Goal: Task Accomplishment & Management: Manage account settings

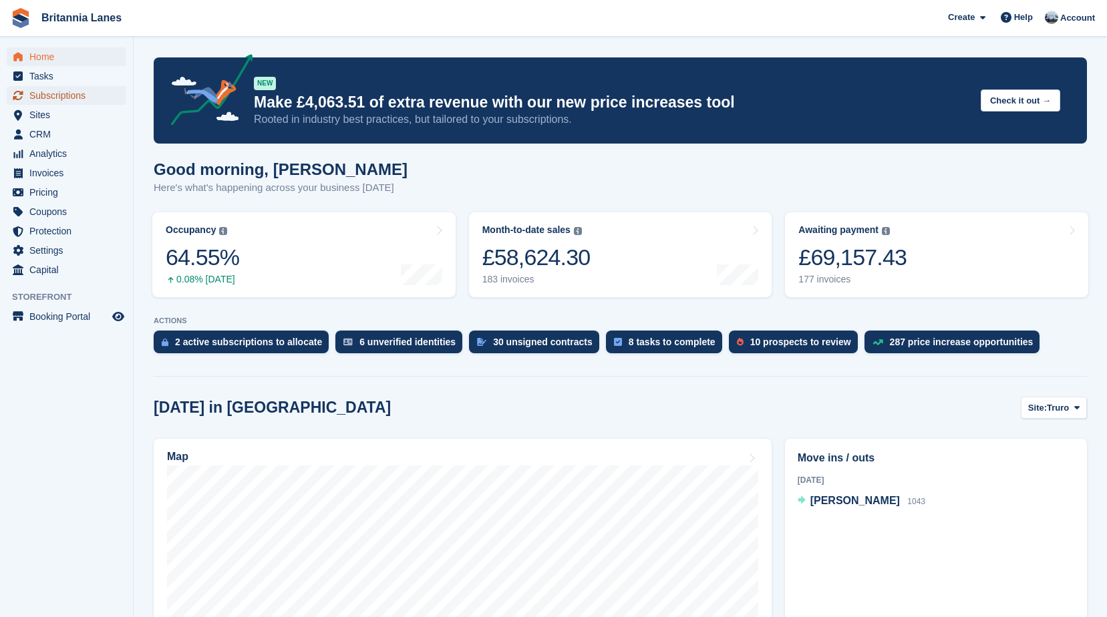
click at [89, 93] on span "Subscriptions" at bounding box center [69, 95] width 80 height 19
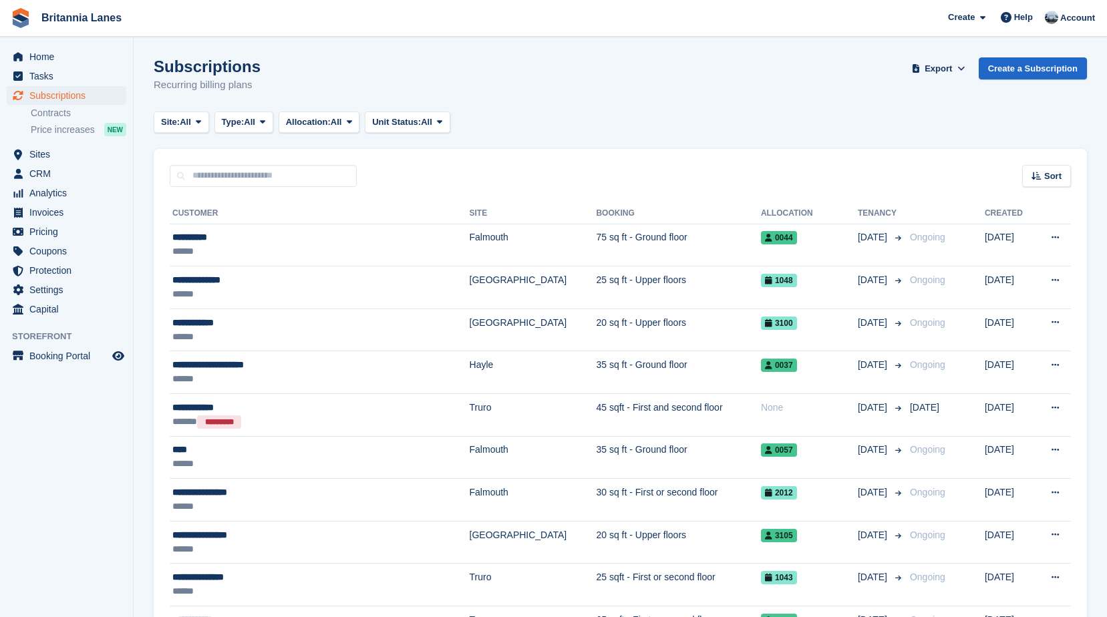
click at [222, 163] on div "Sort Sort by Customer name Date created Move in date Move out date Created (old…" at bounding box center [620, 168] width 933 height 38
click at [223, 174] on input "text" at bounding box center [263, 176] width 187 height 22
type input "***"
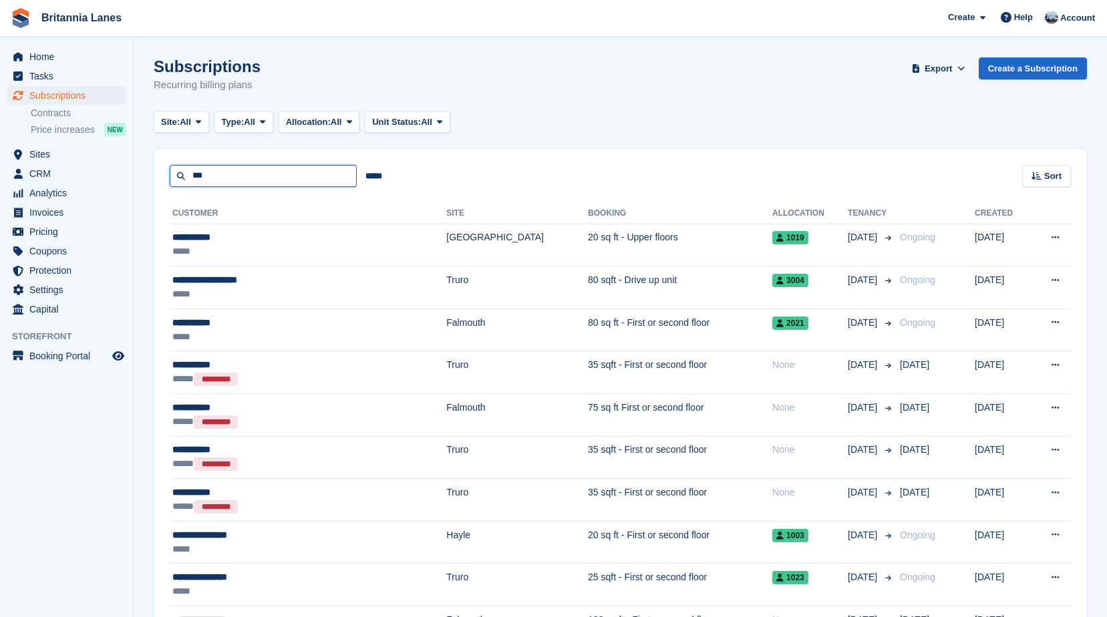
click at [215, 180] on input "***" at bounding box center [263, 176] width 187 height 22
type input "*"
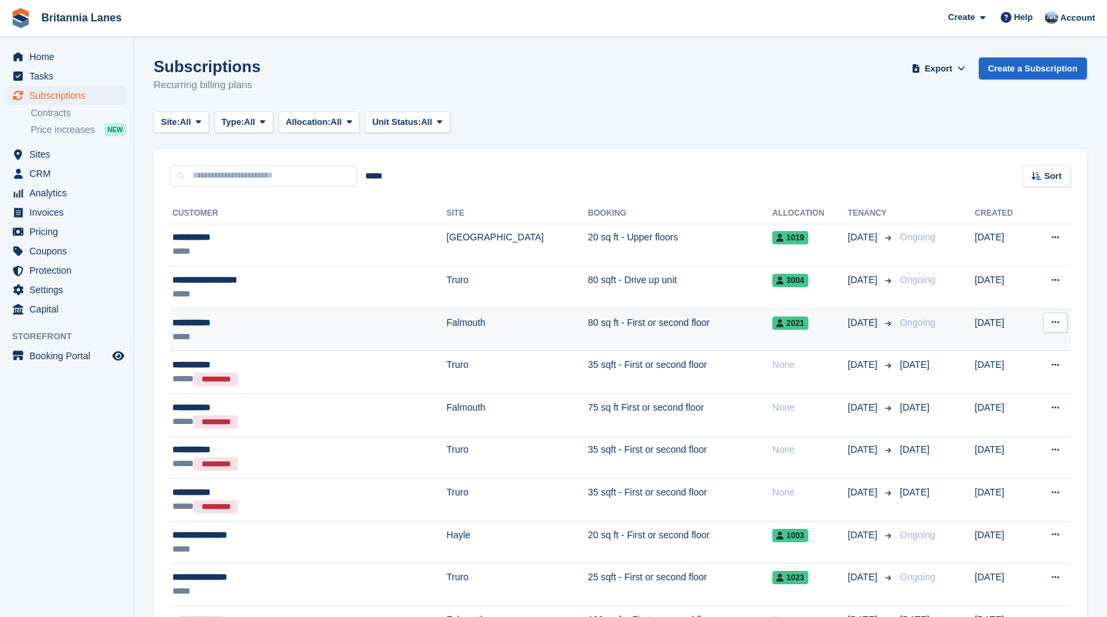
click at [258, 325] on div "**********" at bounding box center [266, 323] width 188 height 14
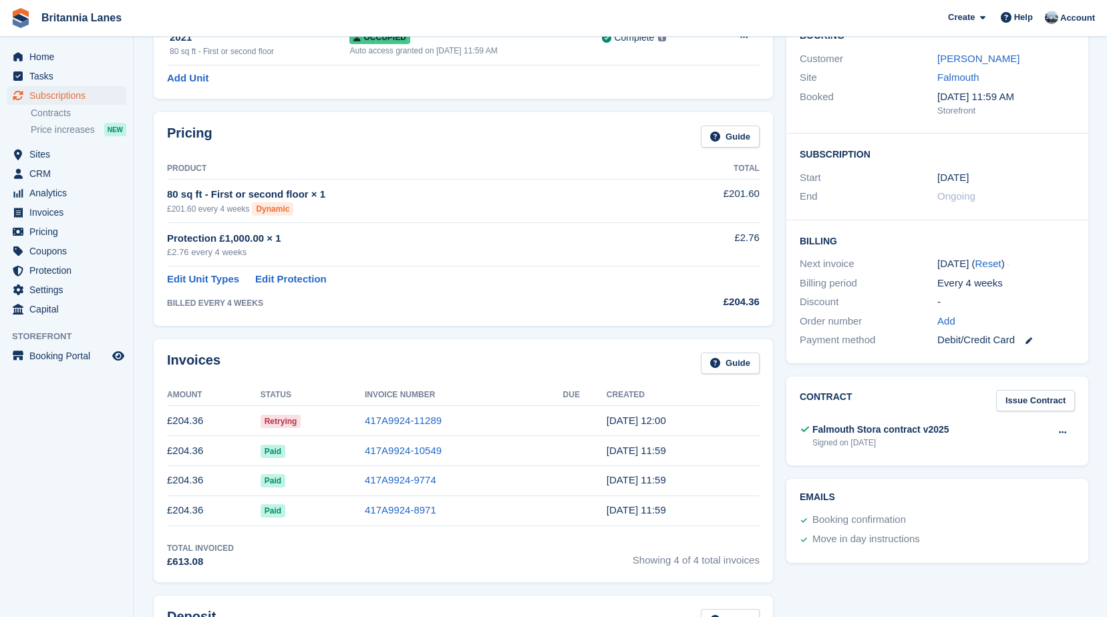
scroll to position [134, 0]
click at [581, 391] on th "Due" at bounding box center [584, 394] width 43 height 21
click at [440, 339] on div "Invoices Guide Amount Status Invoice Number Due Created £204.36 Retrying 417A99…" at bounding box center [463, 460] width 619 height 243
click at [511, 453] on td "417A9924-10549" at bounding box center [464, 450] width 198 height 30
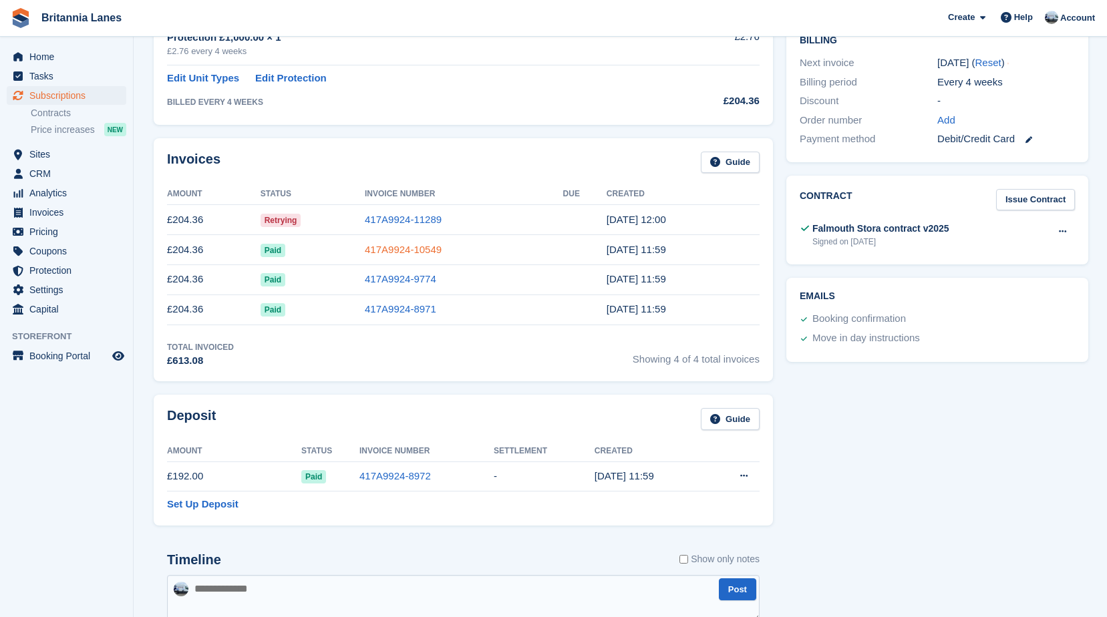
click at [425, 255] on link "417A9924-10549" at bounding box center [403, 249] width 77 height 11
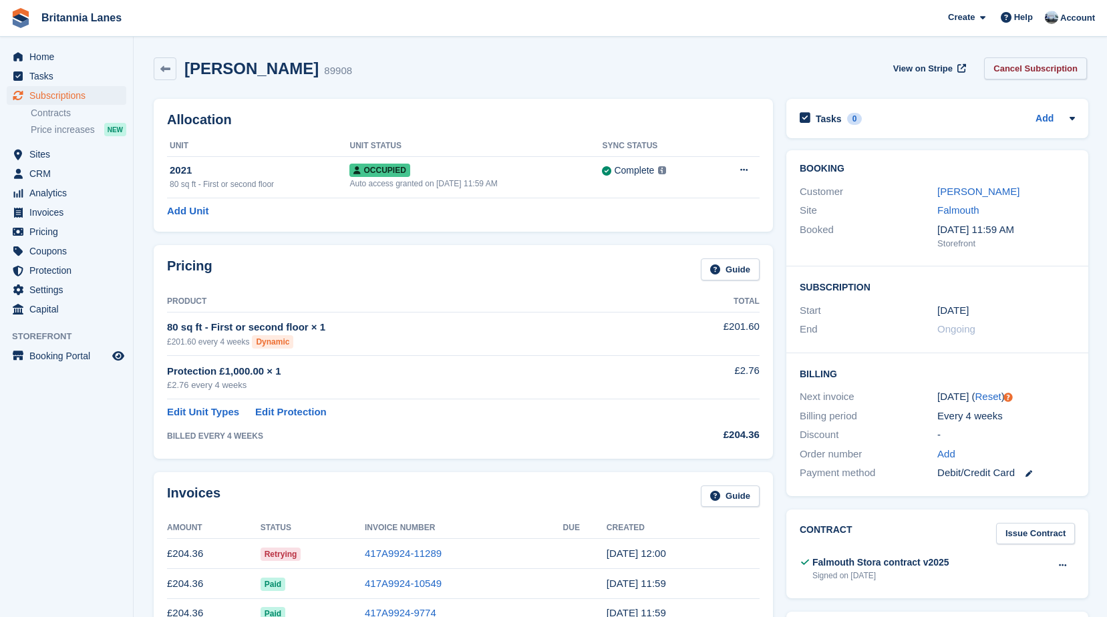
click at [1028, 69] on link "Cancel Subscription" at bounding box center [1035, 68] width 103 height 22
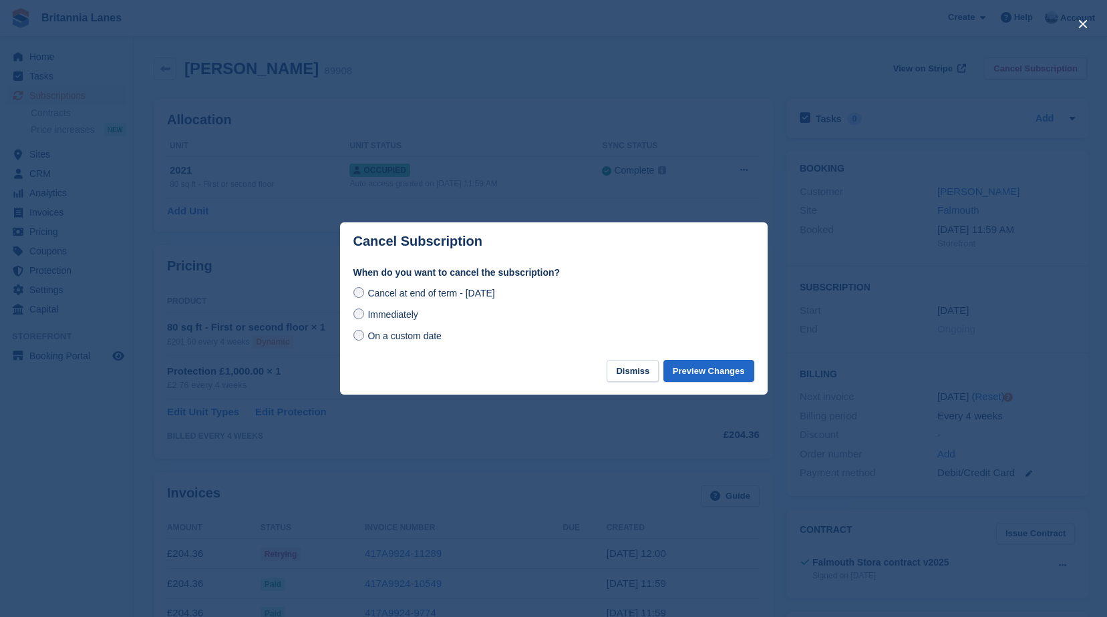
click at [406, 315] on span "Immediately" at bounding box center [392, 314] width 50 height 11
click at [715, 375] on button "Preview Changes" at bounding box center [708, 371] width 91 height 22
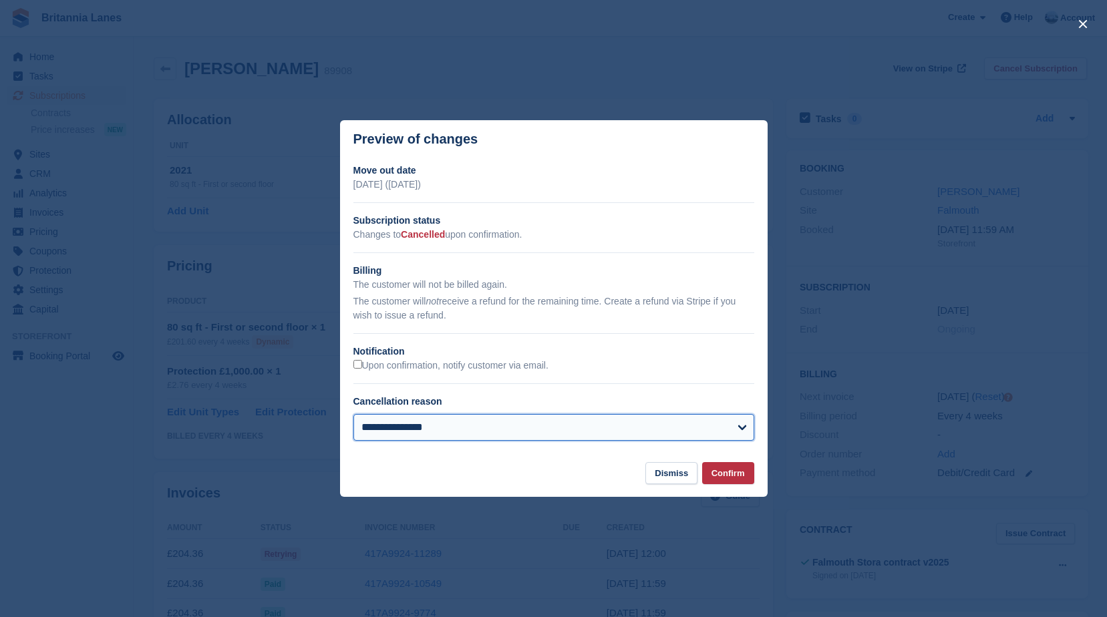
drag, startPoint x: 436, startPoint y: 417, endPoint x: 467, endPoint y: 417, distance: 31.4
click at [436, 417] on select "**********" at bounding box center [553, 427] width 401 height 27
select select "**********"
click at [353, 415] on select "**********" at bounding box center [553, 427] width 401 height 27
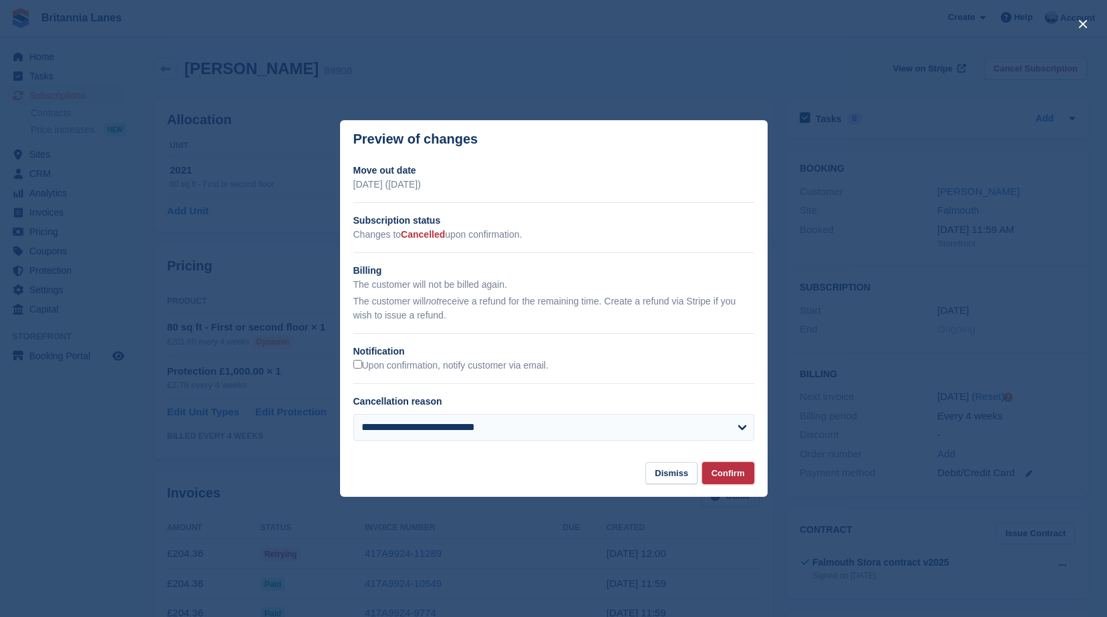
click at [733, 480] on button "Confirm" at bounding box center [728, 473] width 52 height 22
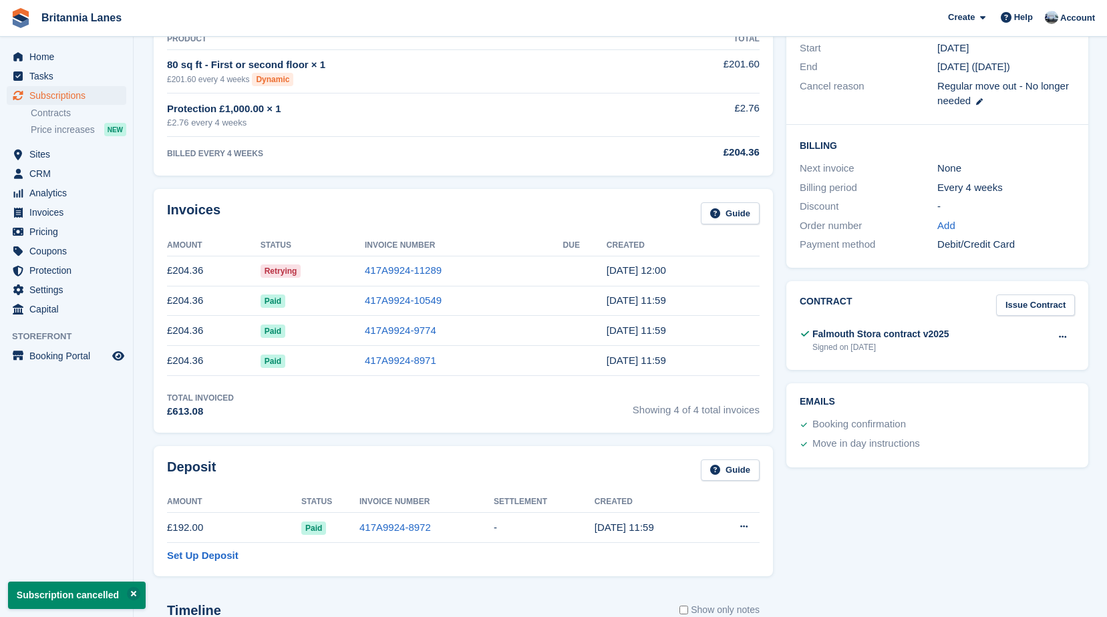
scroll to position [67, 0]
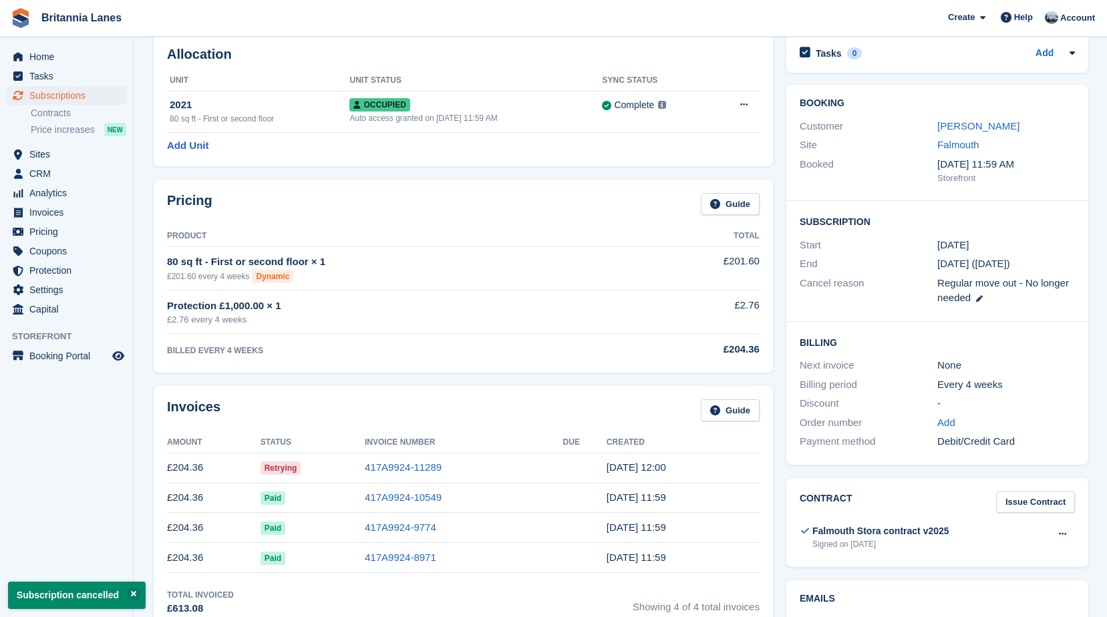
click at [363, 232] on th "Product" at bounding box center [408, 236] width 482 height 21
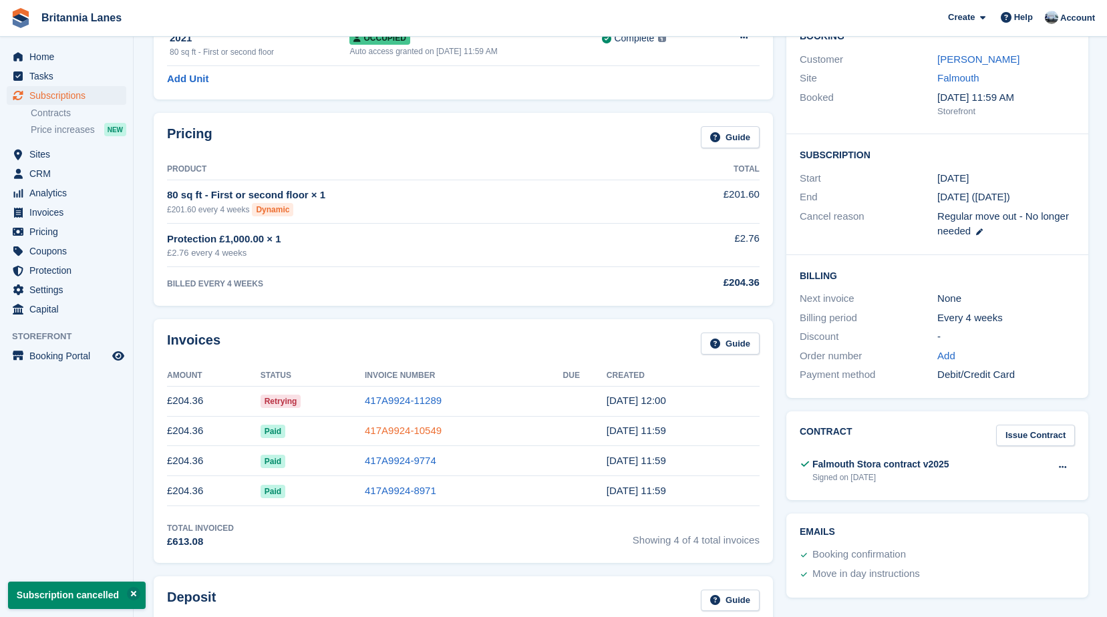
click at [411, 433] on link "417A9924-10549" at bounding box center [403, 430] width 77 height 11
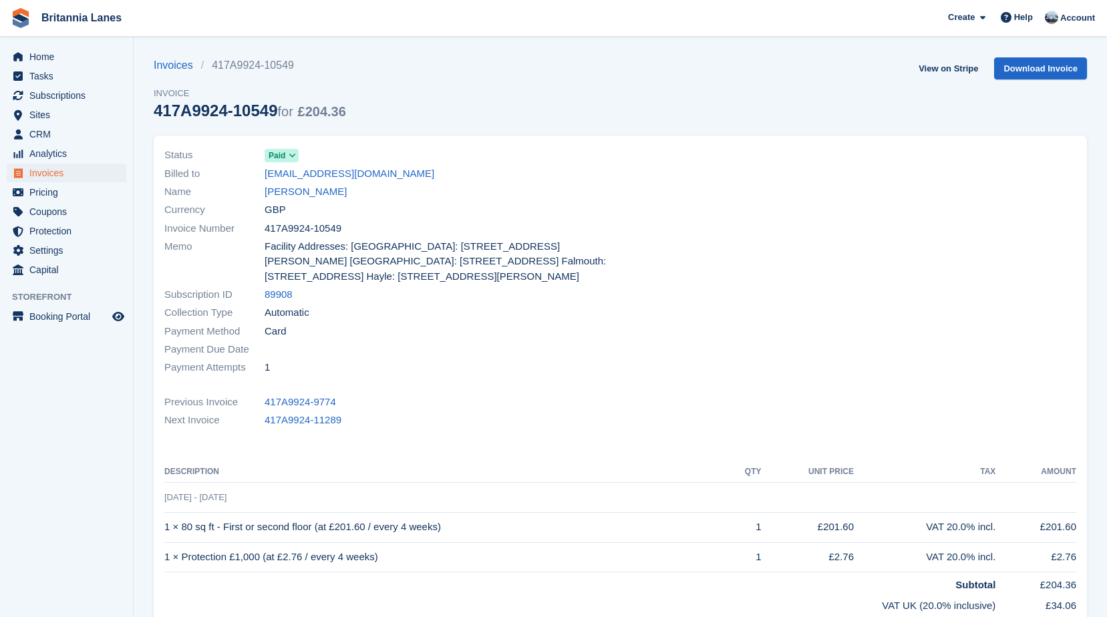
drag, startPoint x: 346, startPoint y: 423, endPoint x: 260, endPoint y: 405, distance: 88.0
click at [260, 405] on div "Status Paid Billed to sammylovesherbabys@googlemail.com Name Sam Hingley Curren…" at bounding box center [620, 412] width 933 height 553
drag, startPoint x: 260, startPoint y: 405, endPoint x: 429, endPoint y: 420, distance: 170.3
click at [429, 420] on div "Next Invoice 417A9924-11289" at bounding box center [620, 420] width 912 height 18
click at [304, 194] on link "Sam Hingley" at bounding box center [305, 191] width 82 height 15
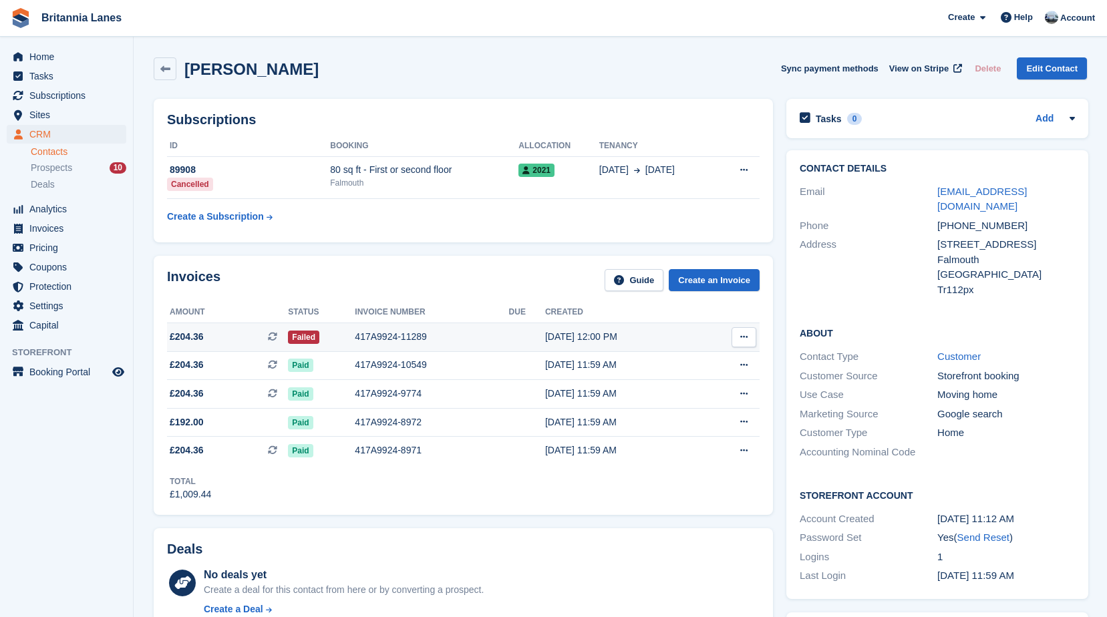
click at [389, 341] on div "417A9924-11289" at bounding box center [432, 337] width 154 height 14
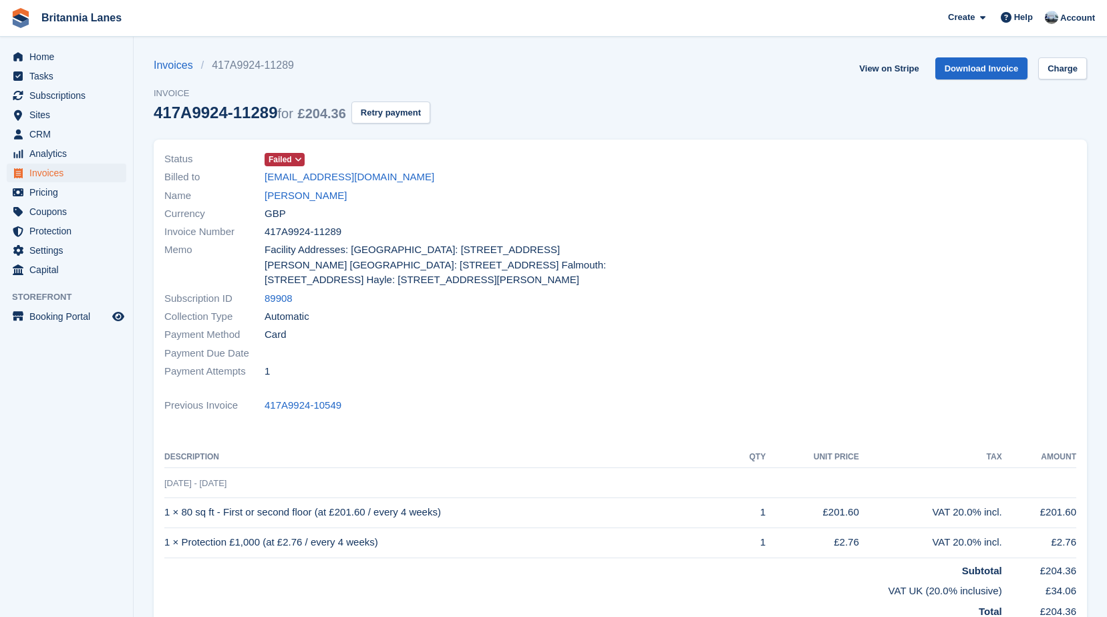
click at [297, 156] on icon at bounding box center [298, 160] width 7 height 8
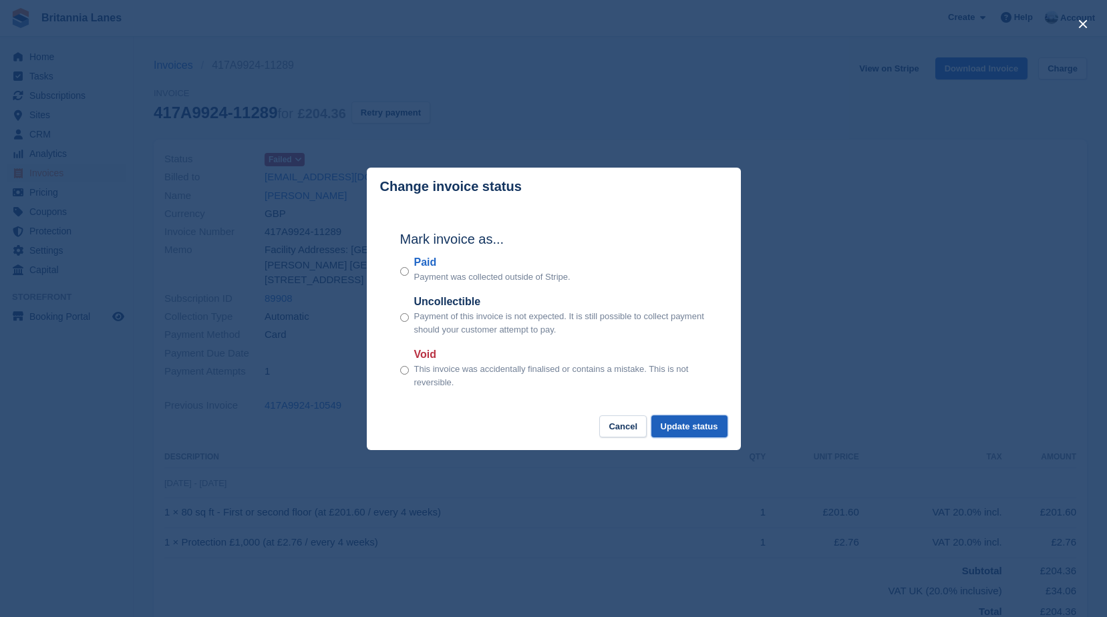
click at [688, 428] on button "Update status" at bounding box center [689, 426] width 76 height 22
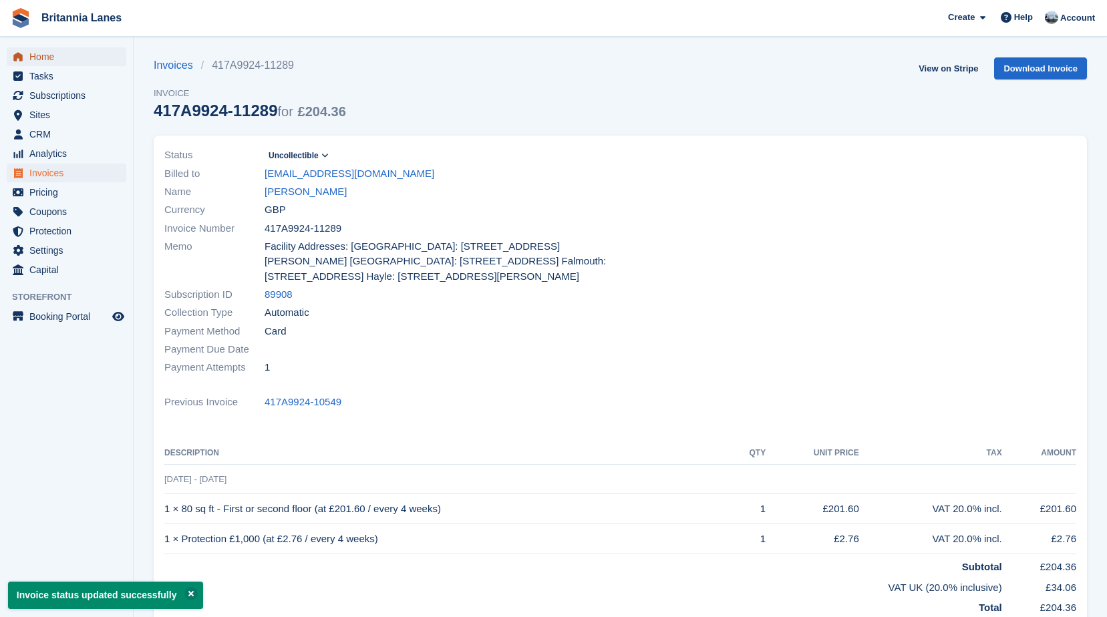
click at [52, 51] on span "Home" at bounding box center [69, 56] width 80 height 19
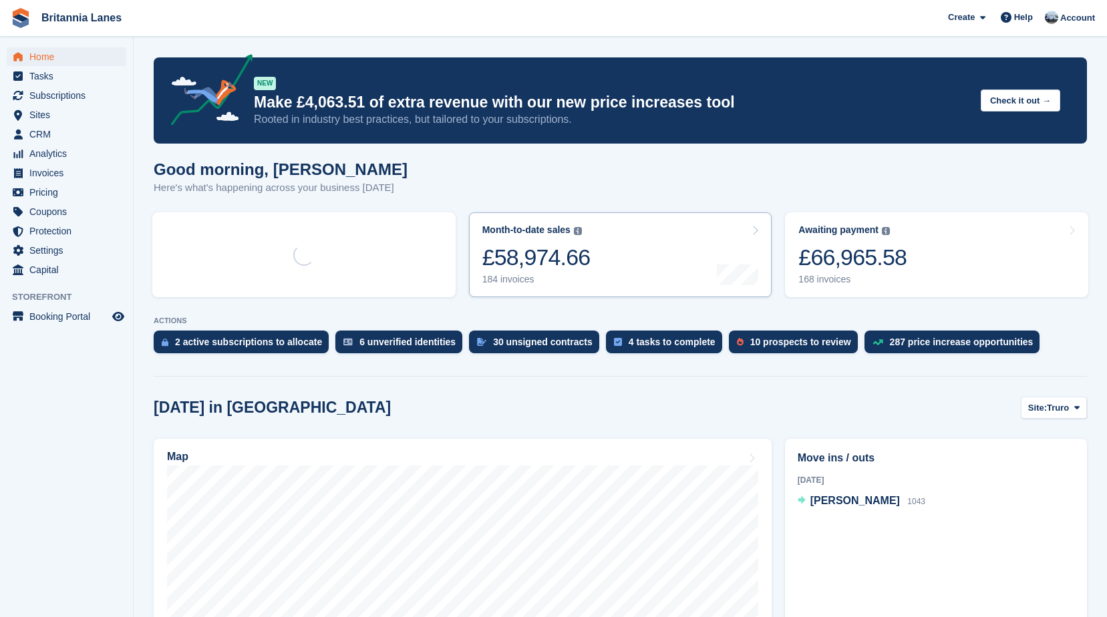
click at [892, 266] on div "£66,965.58" at bounding box center [852, 257] width 108 height 27
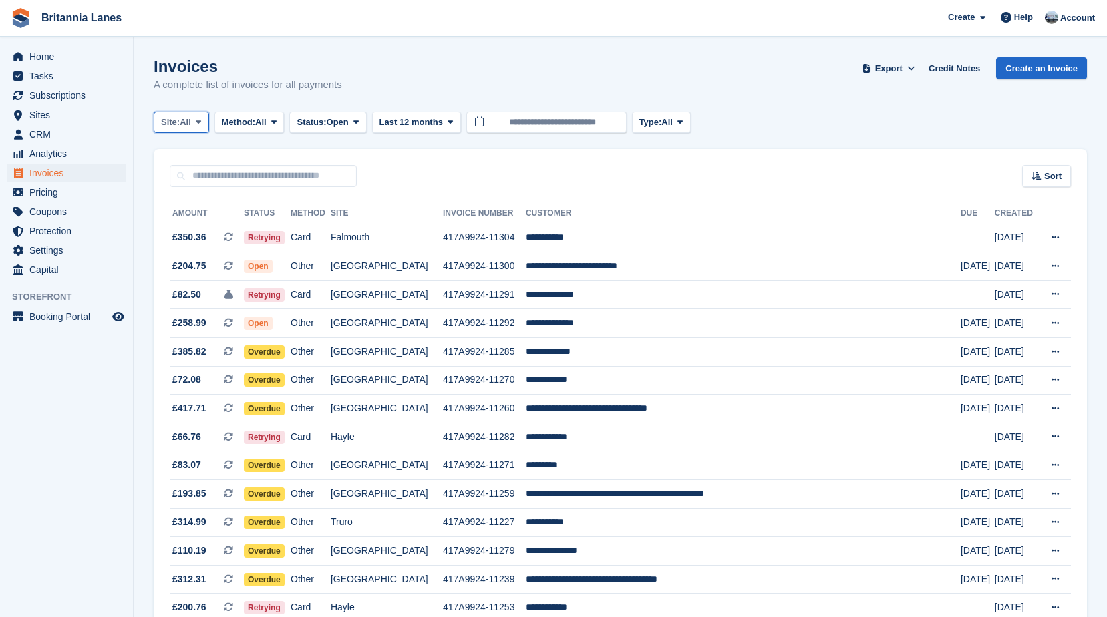
click at [182, 119] on span "All" at bounding box center [185, 122] width 11 height 13
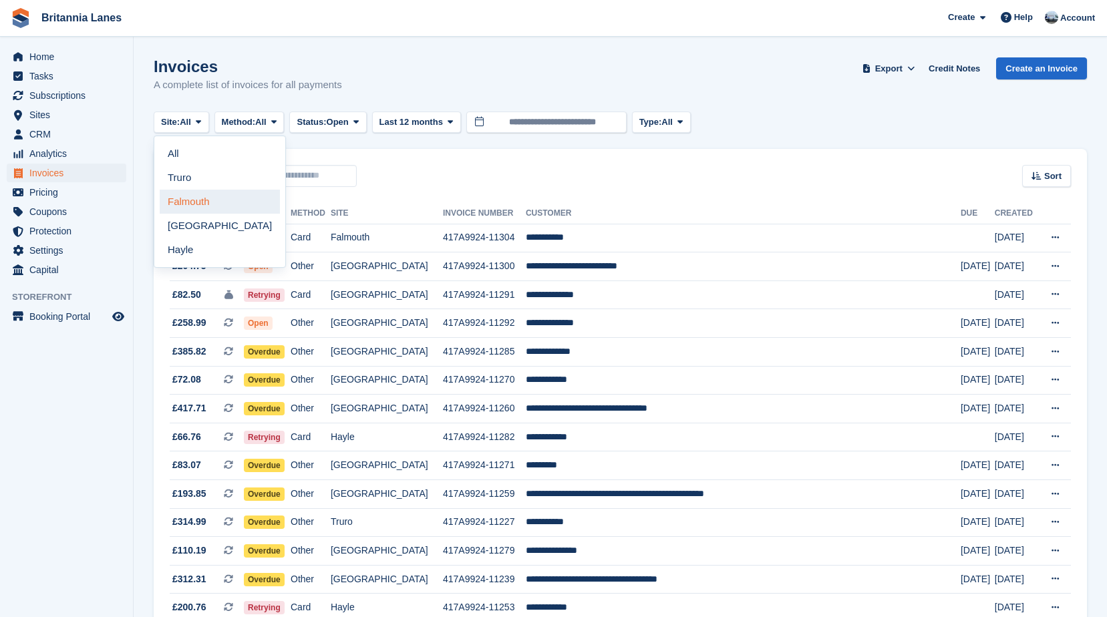
click at [210, 206] on link "Falmouth" at bounding box center [220, 202] width 120 height 24
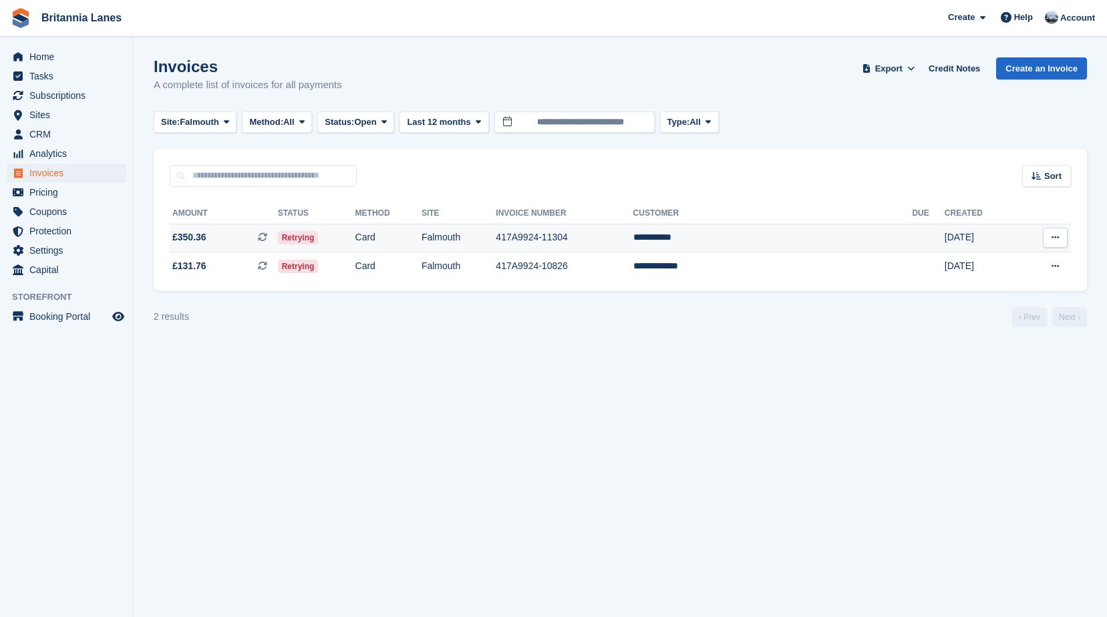
click at [218, 232] on span "£350.36 This is a recurring subscription invoice." at bounding box center [224, 237] width 108 height 14
click at [228, 124] on icon at bounding box center [226, 122] width 5 height 9
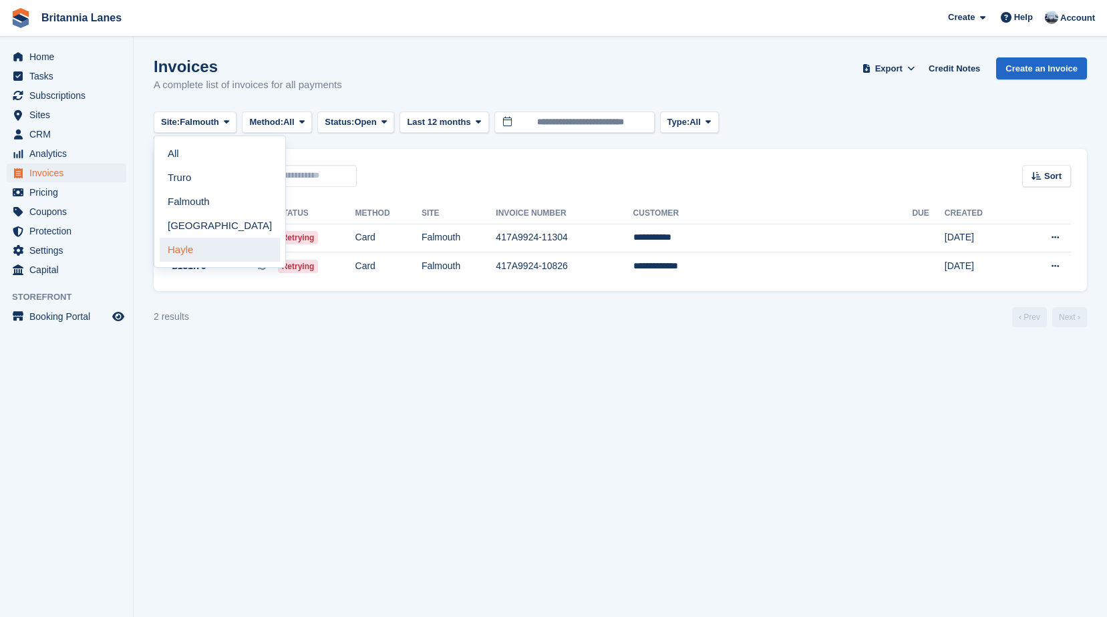
click at [194, 246] on link "Hayle" at bounding box center [220, 250] width 120 height 24
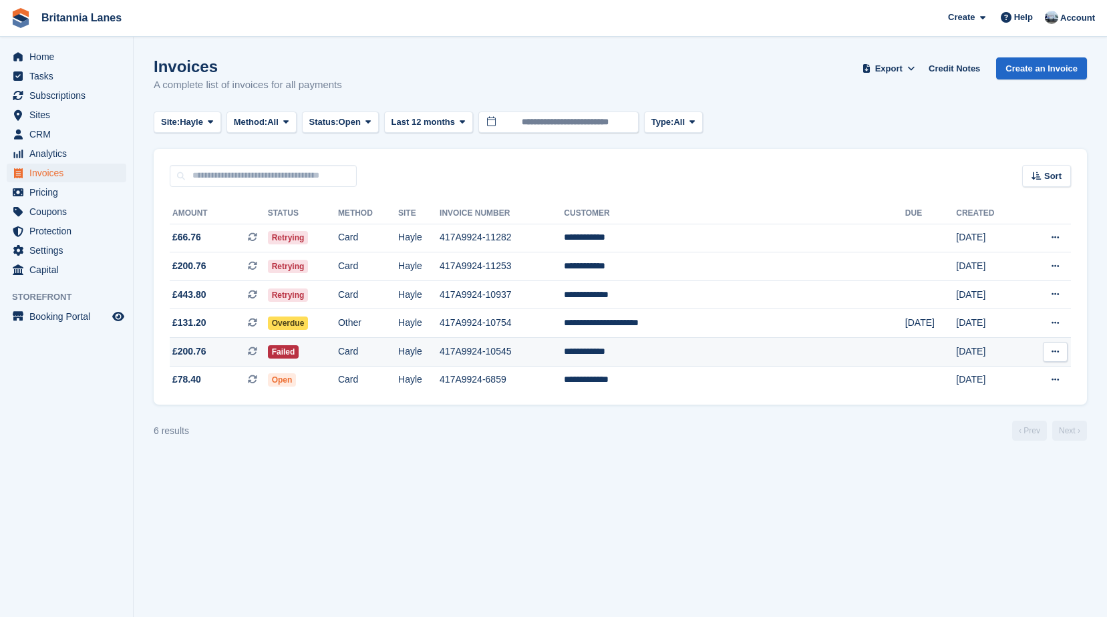
click at [338, 359] on td "Failed" at bounding box center [303, 352] width 70 height 29
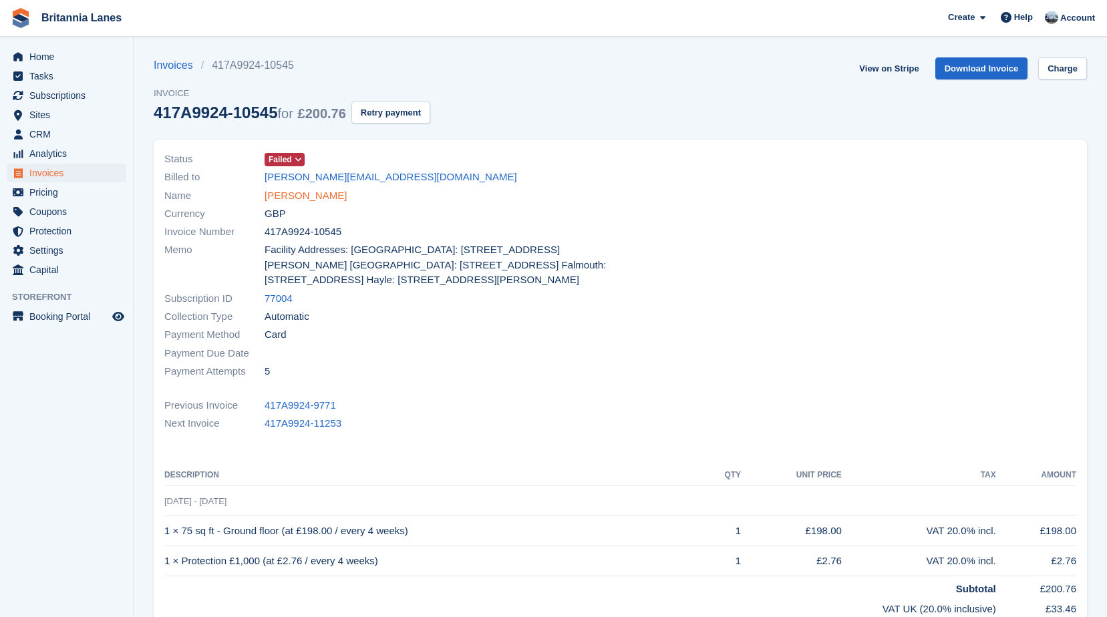
click at [321, 193] on link "[PERSON_NAME]" at bounding box center [305, 195] width 82 height 15
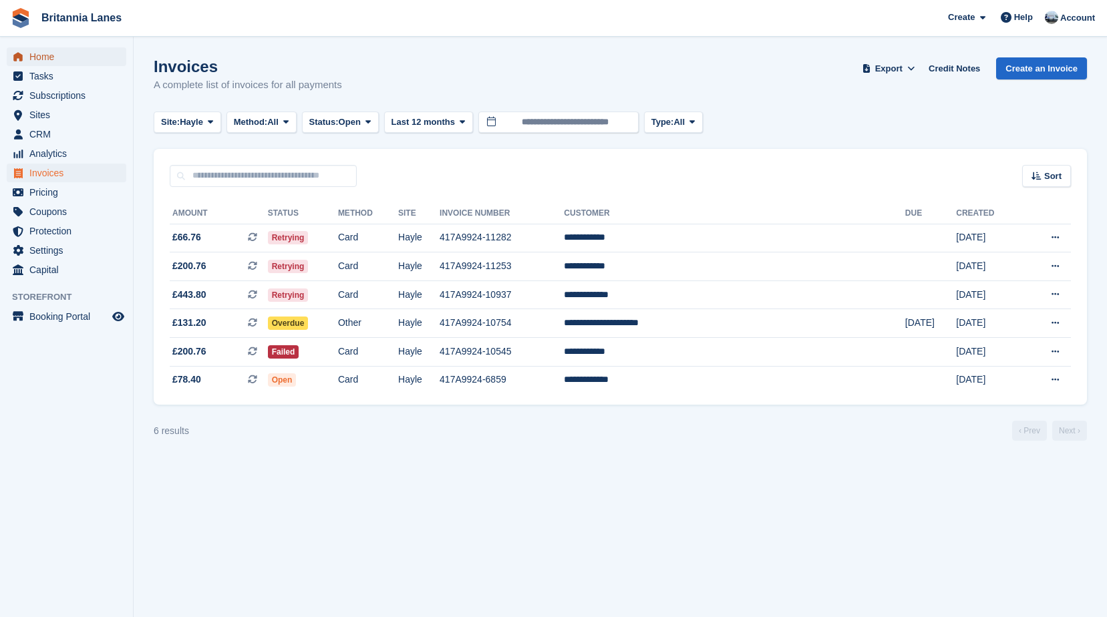
click at [60, 54] on span "Home" at bounding box center [69, 56] width 80 height 19
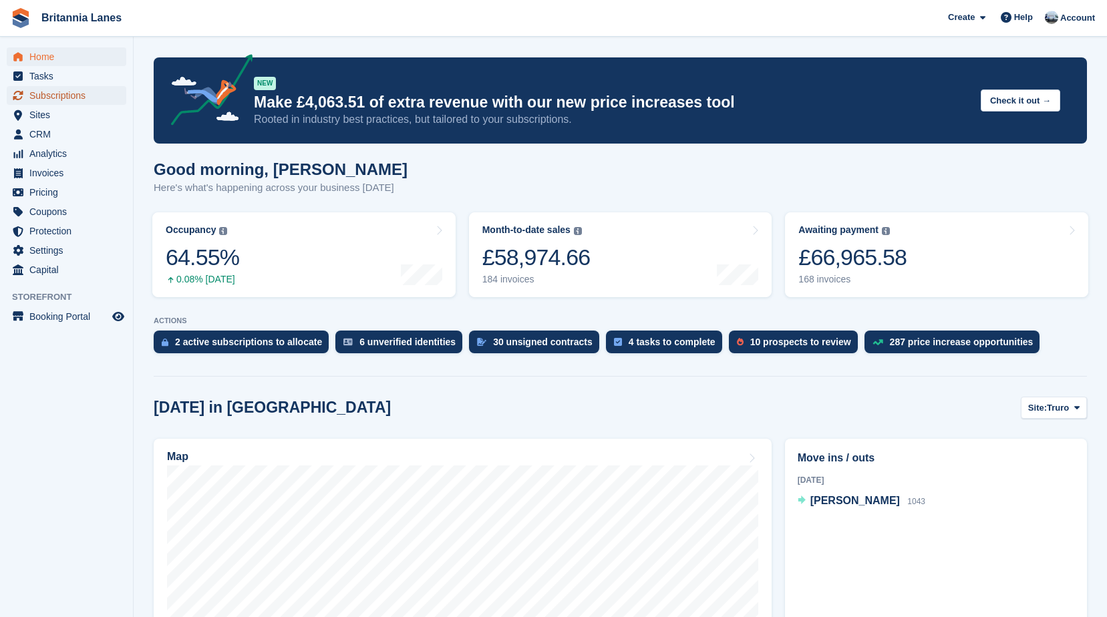
click at [74, 98] on span "Subscriptions" at bounding box center [69, 95] width 80 height 19
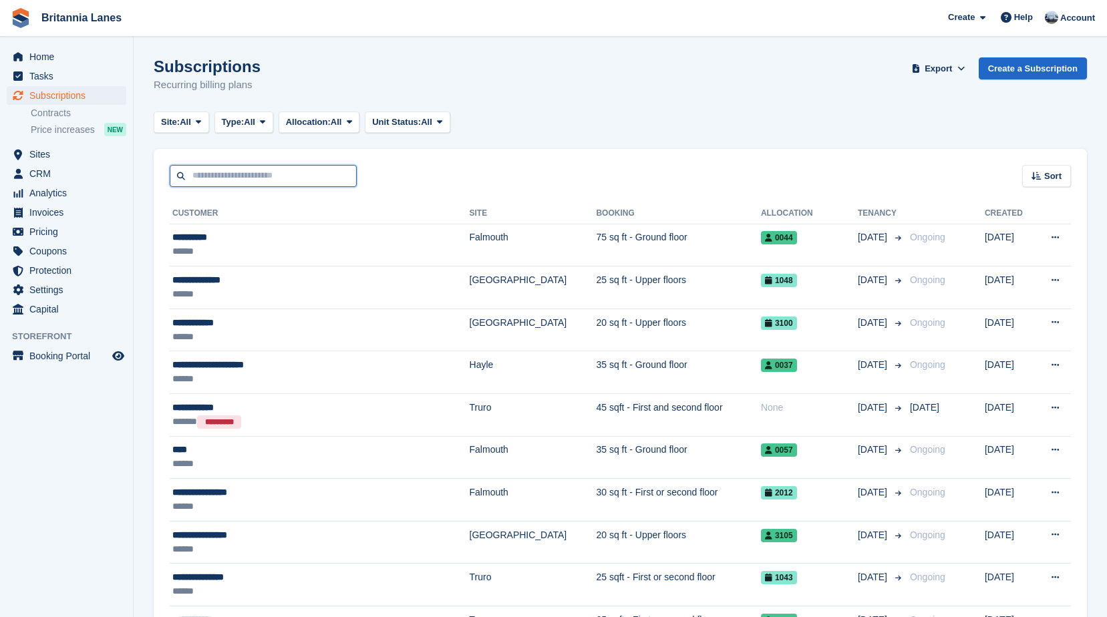
click at [203, 180] on input "text" at bounding box center [263, 176] width 187 height 22
type input "********"
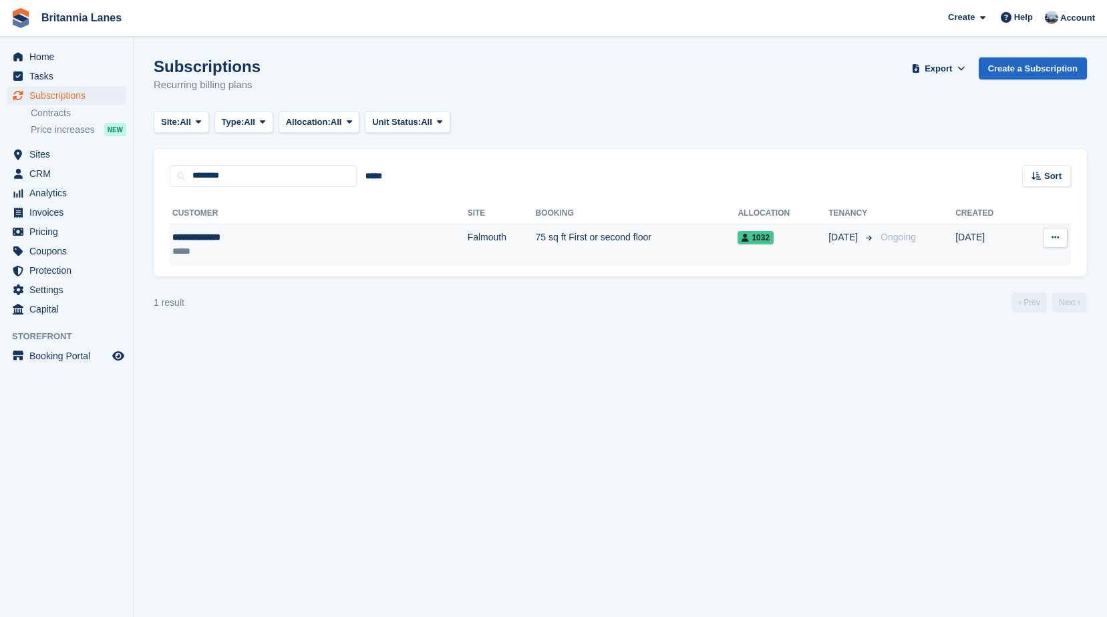
click at [244, 244] on div "**********" at bounding box center [256, 237] width 168 height 14
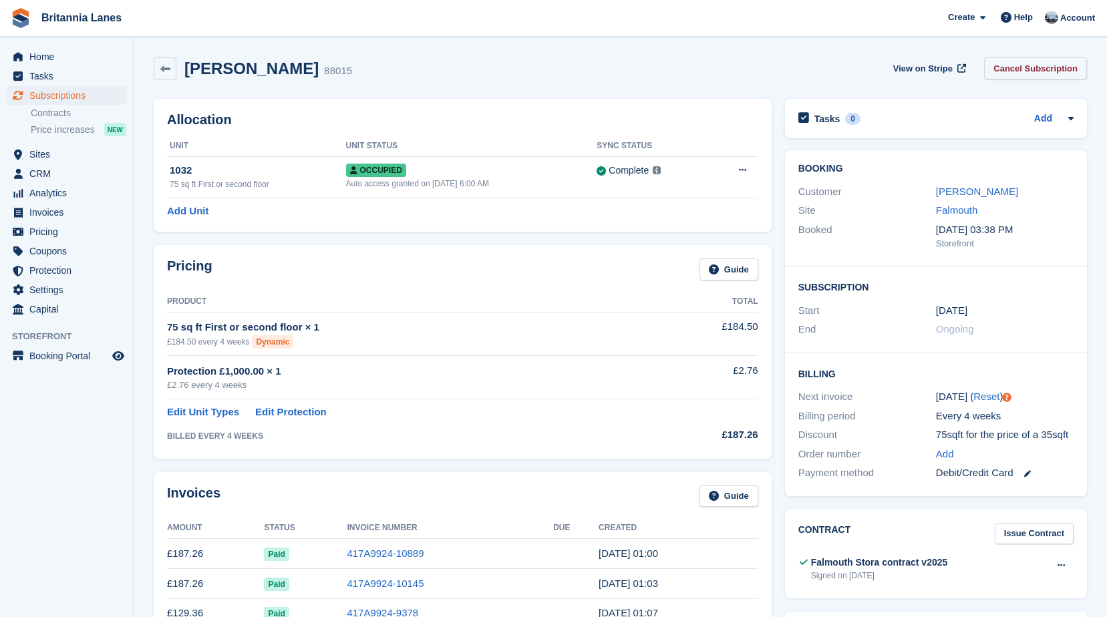
click at [1016, 70] on link "Cancel Subscription" at bounding box center [1035, 68] width 103 height 22
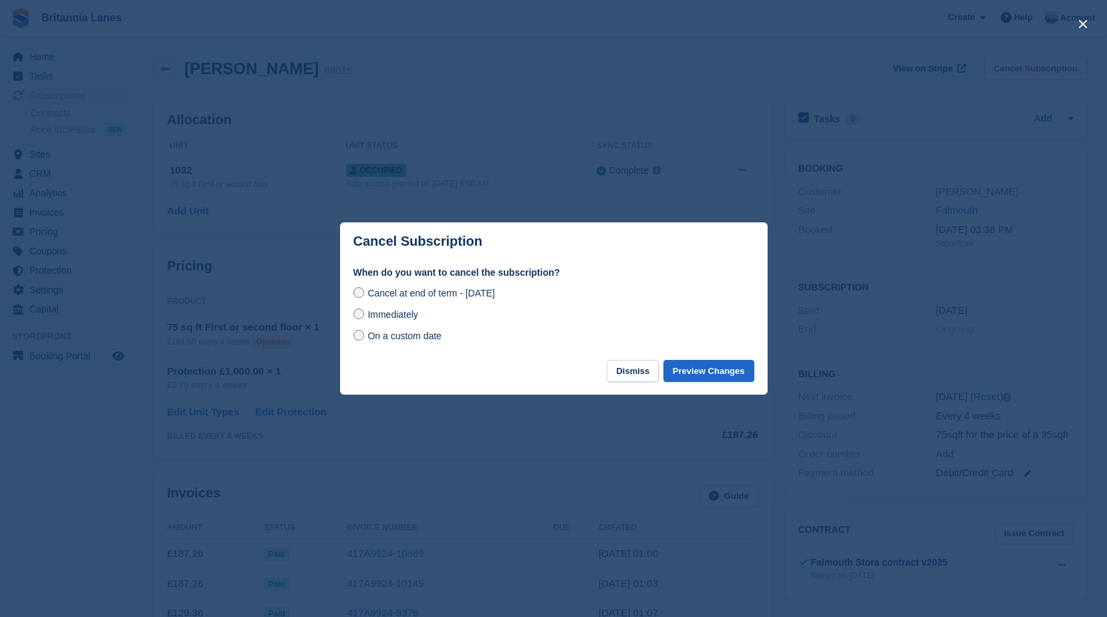
click at [417, 318] on span "Immediately" at bounding box center [392, 314] width 50 height 11
click at [713, 375] on button "Preview Changes" at bounding box center [708, 371] width 91 height 22
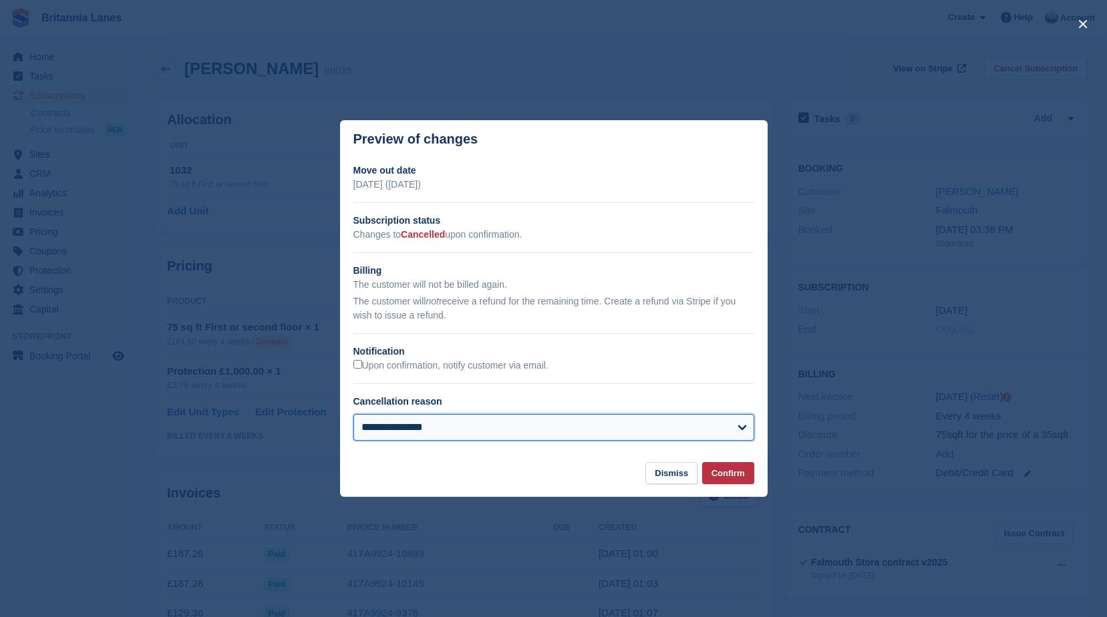
click at [554, 424] on select "**********" at bounding box center [553, 427] width 401 height 27
select select "**********"
click at [353, 415] on select "**********" at bounding box center [553, 427] width 401 height 27
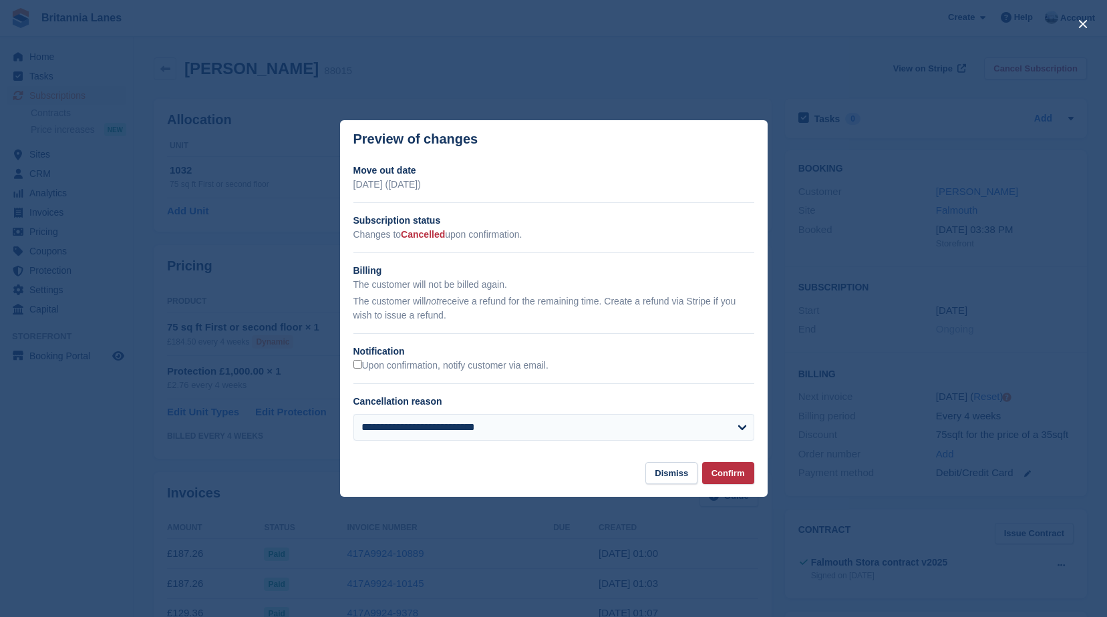
click at [722, 460] on section "**********" at bounding box center [553, 310] width 427 height 304
click at [725, 471] on button "Confirm" at bounding box center [728, 473] width 52 height 22
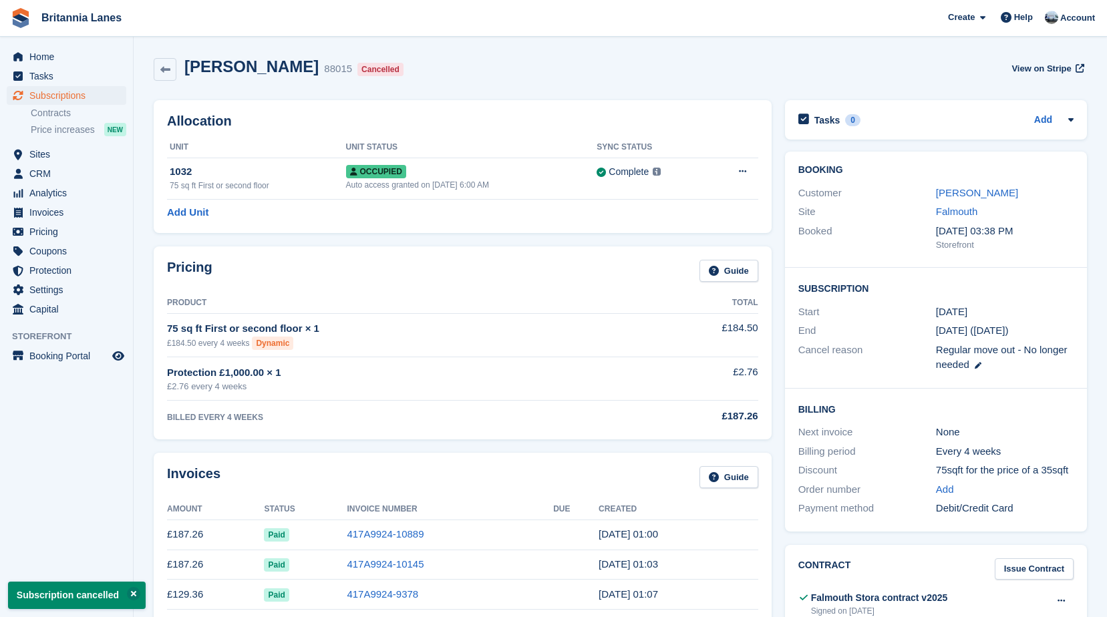
scroll to position [467, 0]
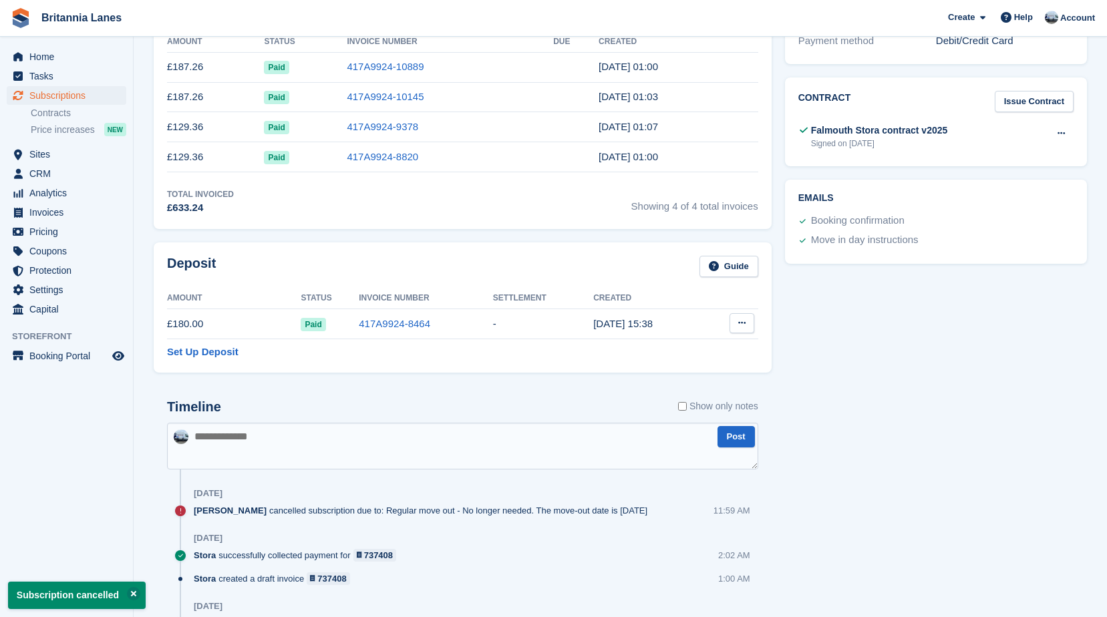
click at [735, 322] on button at bounding box center [741, 323] width 25 height 20
click at [703, 347] on p "Settle deposit" at bounding box center [690, 349] width 116 height 17
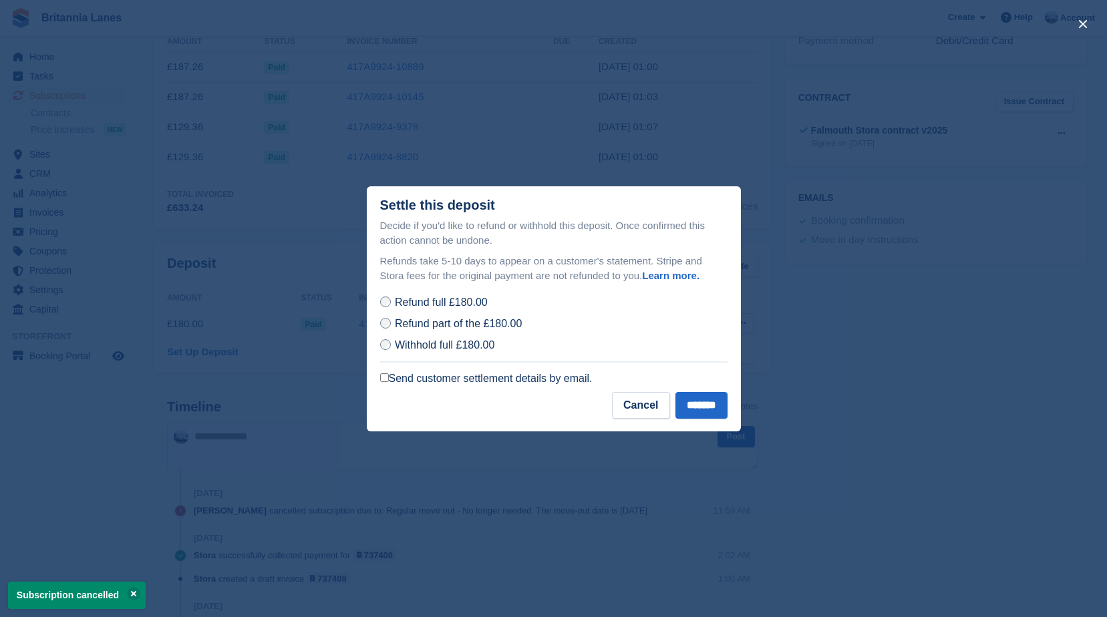
click at [429, 380] on label "Send customer settlement details by email." at bounding box center [486, 378] width 212 height 13
click at [698, 405] on input "*******" at bounding box center [701, 405] width 52 height 27
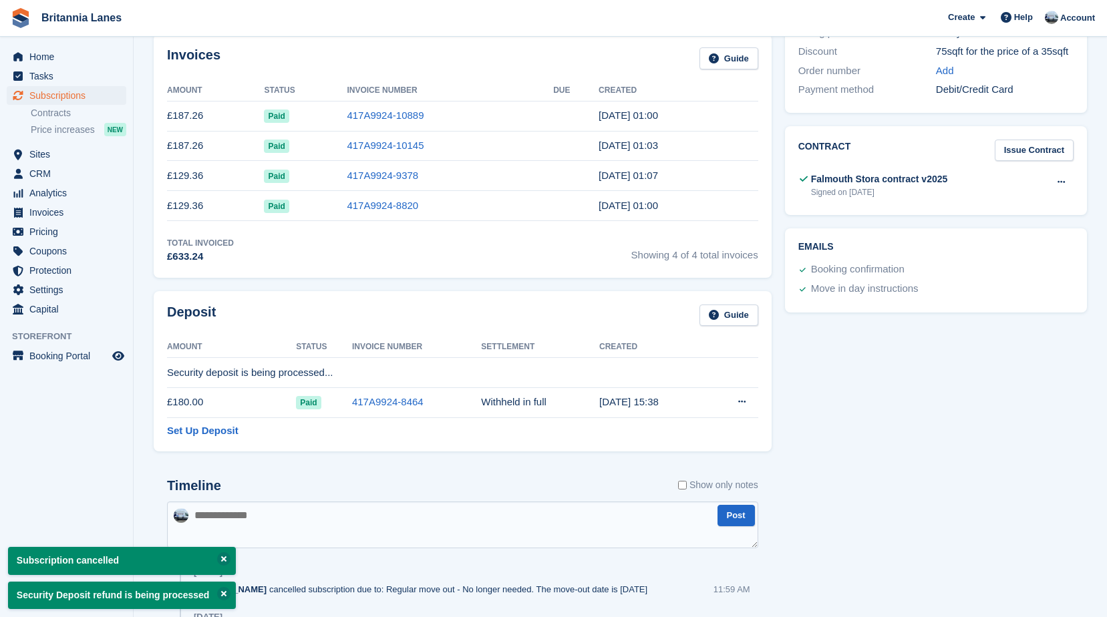
scroll to position [200, 0]
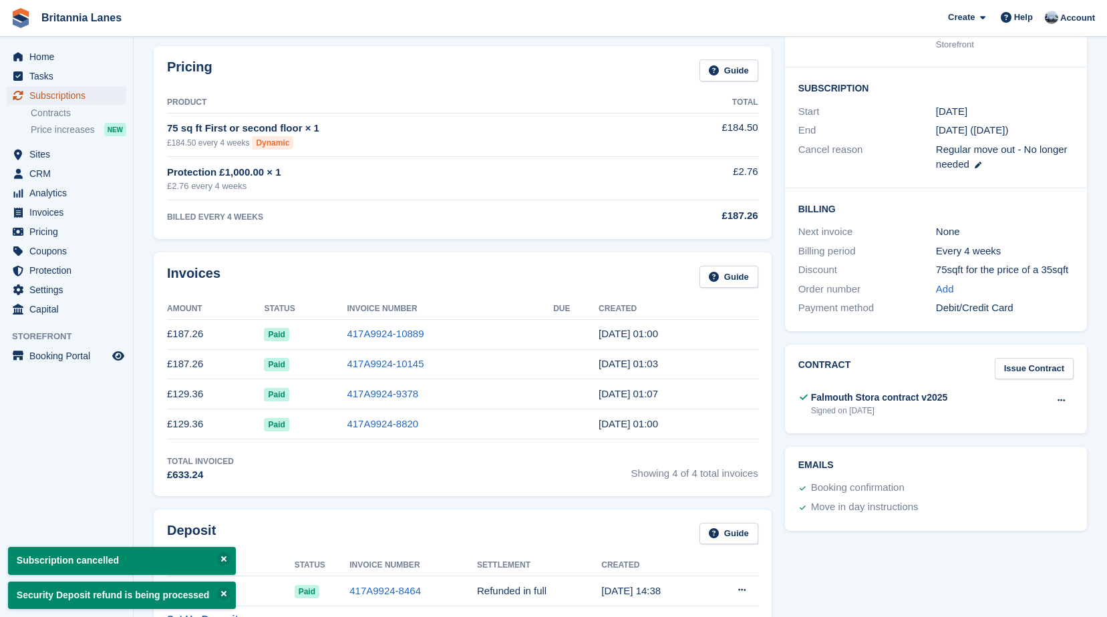
click at [77, 95] on span "Subscriptions" at bounding box center [69, 95] width 80 height 19
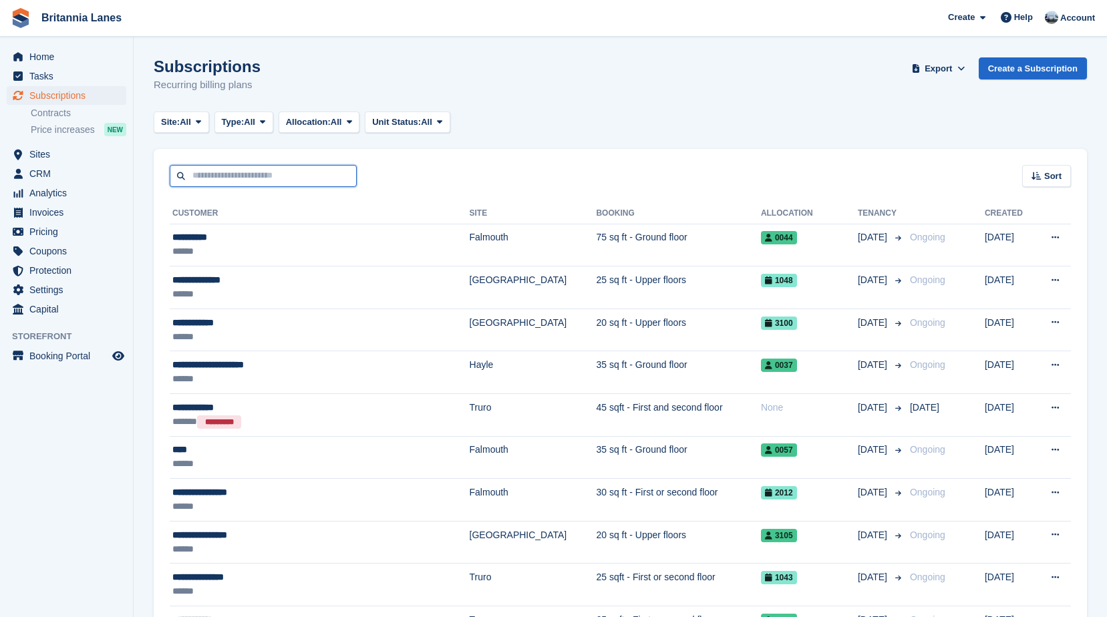
click at [246, 171] on input "text" at bounding box center [263, 176] width 187 height 22
type input "*******"
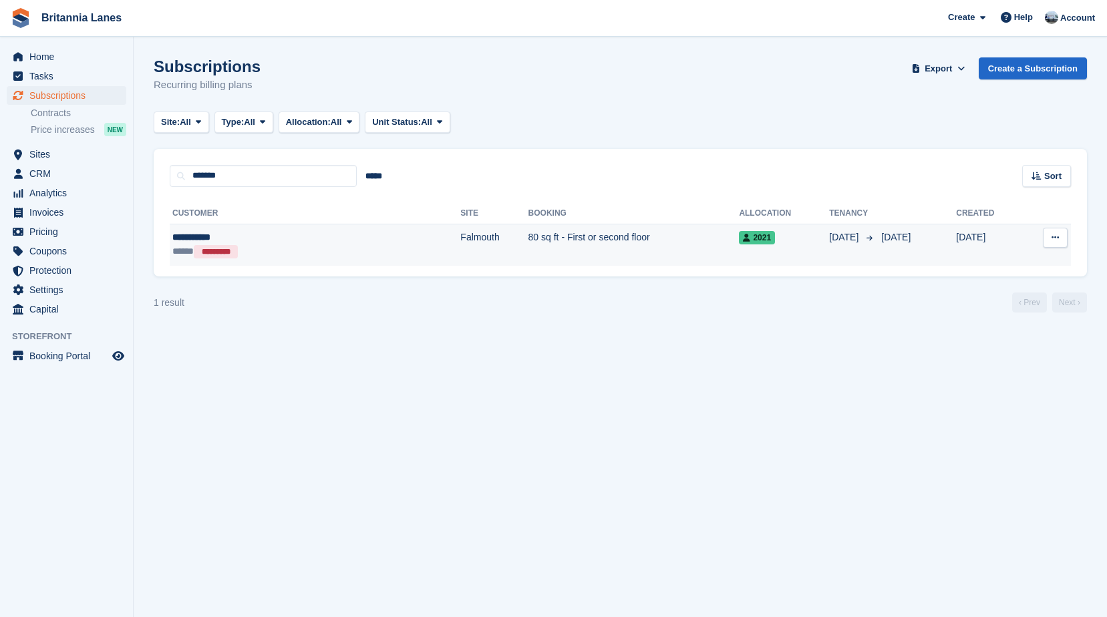
click at [250, 228] on td "**********" at bounding box center [315, 245] width 291 height 42
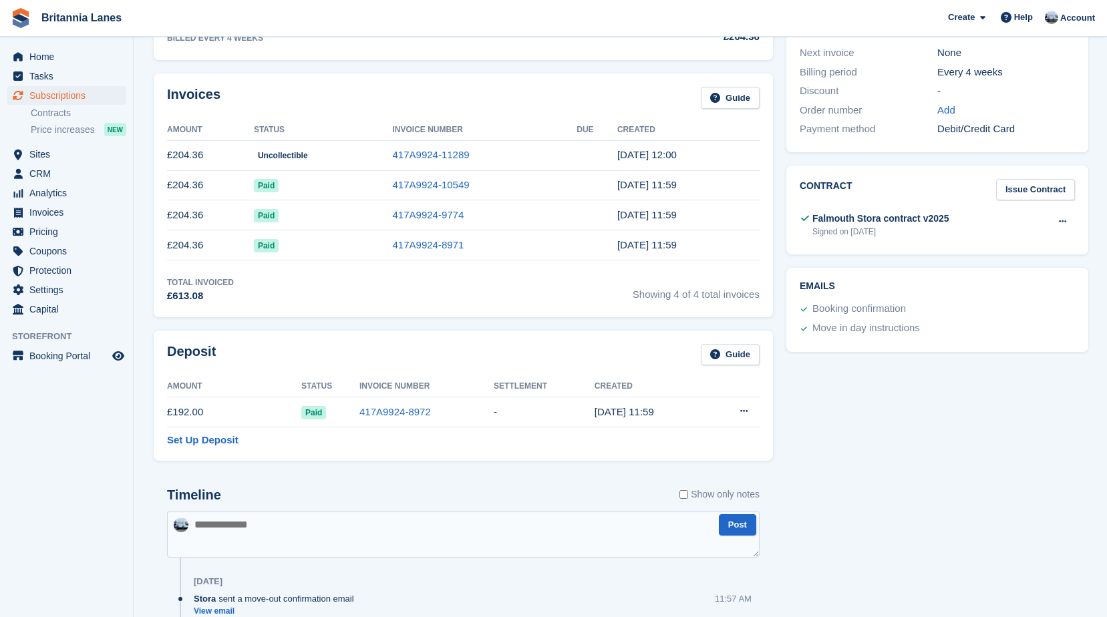
scroll to position [401, 0]
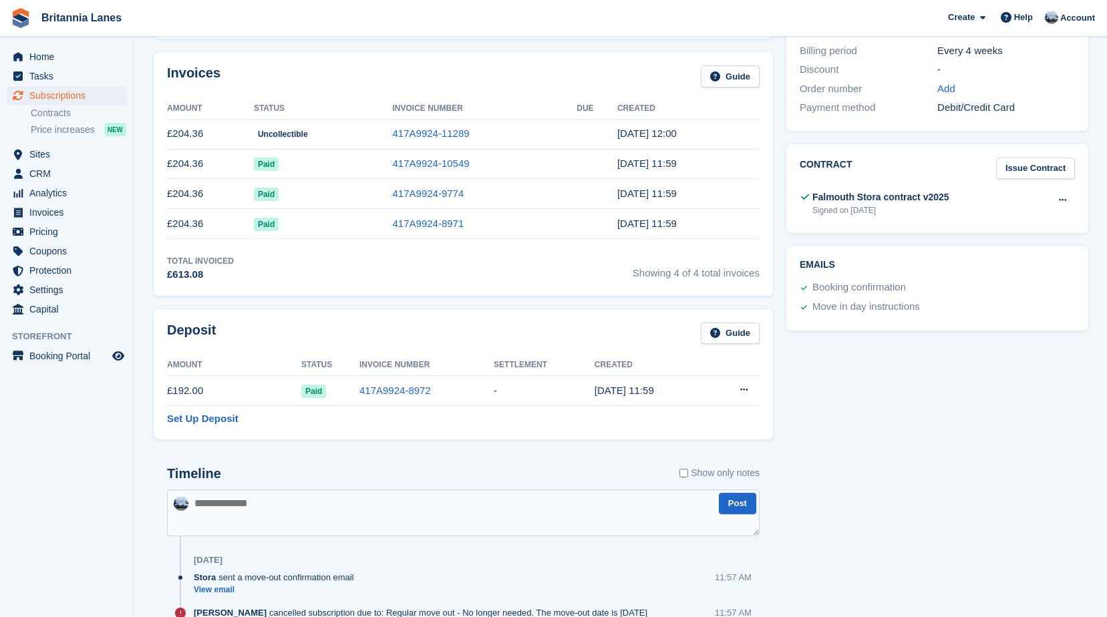
click at [287, 81] on div "Invoices Guide" at bounding box center [463, 80] width 592 height 30
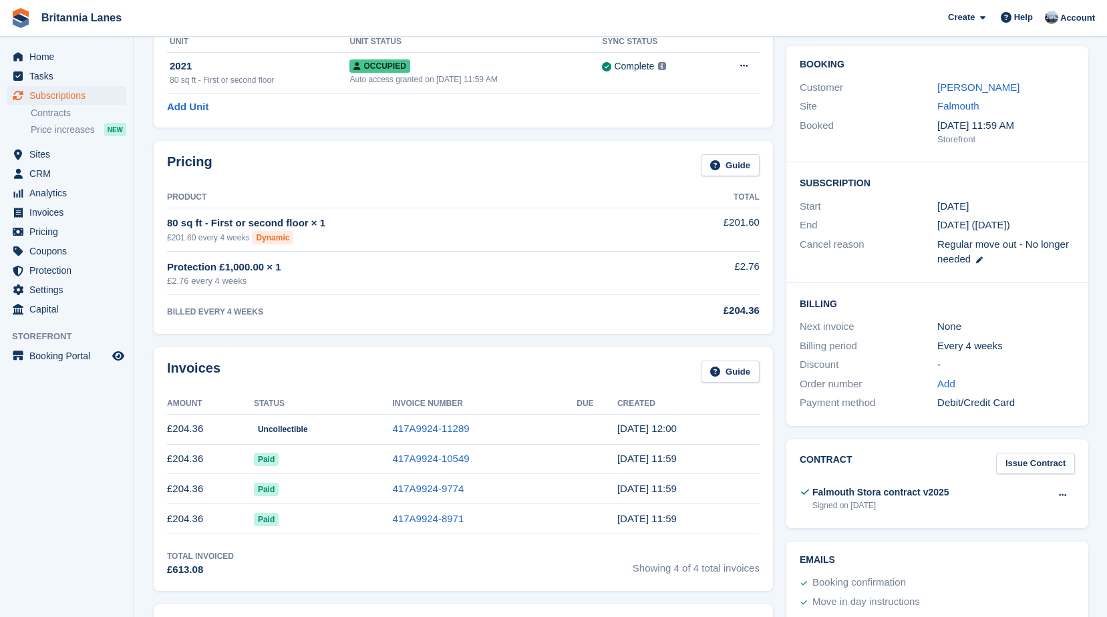
scroll to position [267, 0]
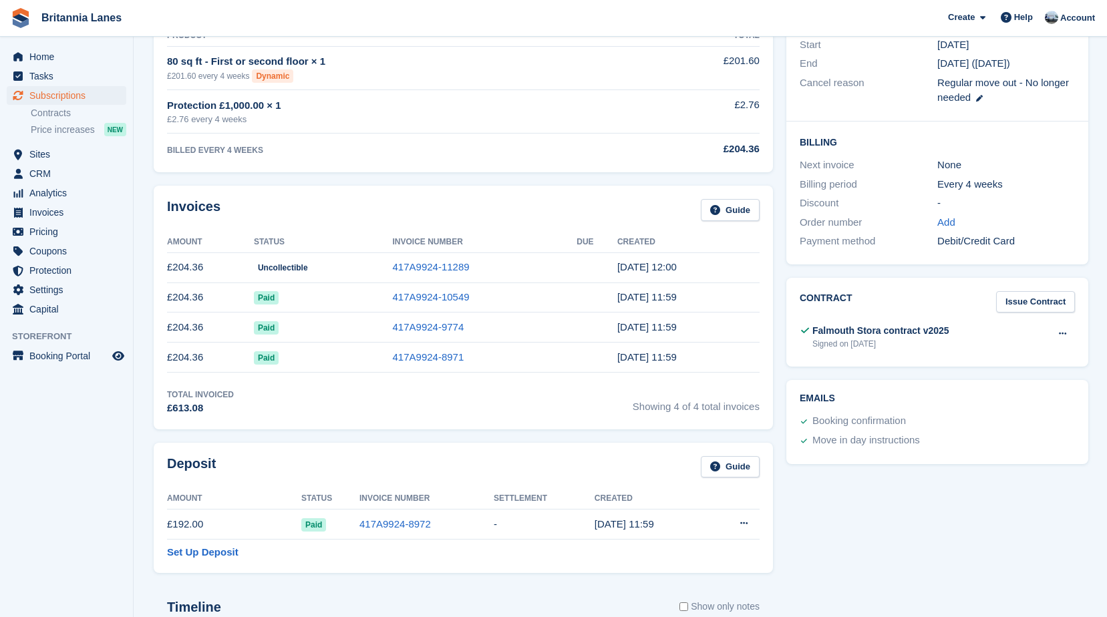
click at [337, 211] on div "Invoices Guide" at bounding box center [463, 214] width 592 height 30
click at [386, 198] on div "Invoices Guide Amount Status Invoice Number Due Created £204.36 Uncollectible 4…" at bounding box center [463, 307] width 619 height 243
click at [386, 193] on div "Invoices Guide Amount Status Invoice Number Due Created £204.36 Uncollectible 4…" at bounding box center [463, 307] width 619 height 243
drag, startPoint x: 463, startPoint y: 242, endPoint x: 360, endPoint y: 250, distance: 103.8
click at [360, 250] on tr "Amount Status Invoice Number Due Created" at bounding box center [463, 242] width 592 height 21
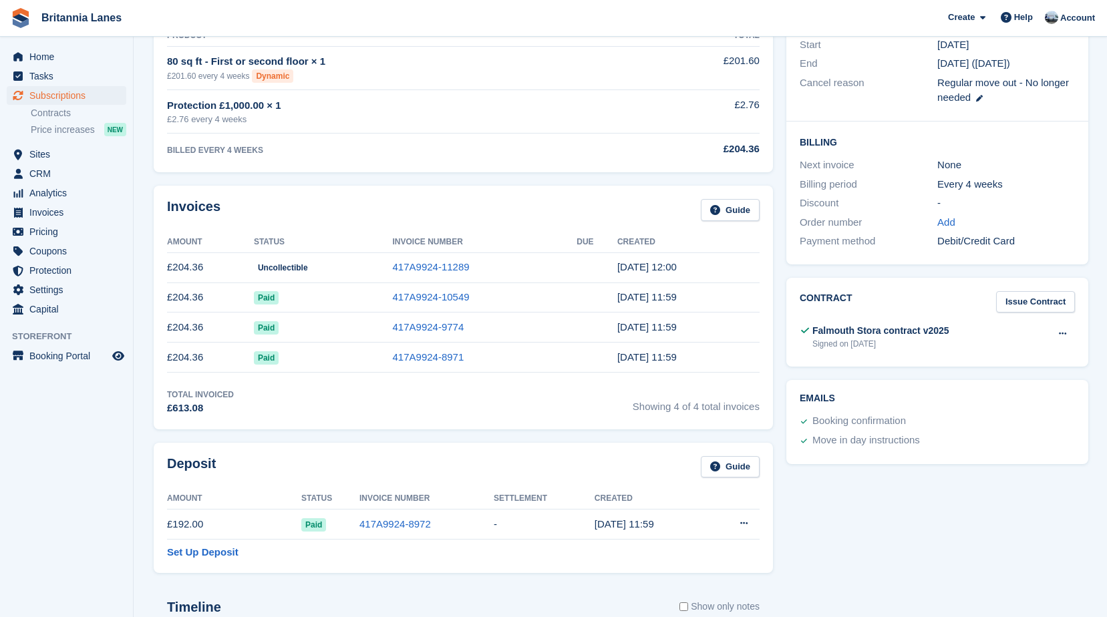
click at [176, 247] on th "Amount" at bounding box center [210, 242] width 87 height 21
drag, startPoint x: 167, startPoint y: 241, endPoint x: 657, endPoint y: 239, distance: 489.5
click at [657, 239] on tr "Amount Status Invoice Number Due Created" at bounding box center [463, 242] width 592 height 21
click at [654, 243] on th "Created" at bounding box center [688, 242] width 142 height 21
drag, startPoint x: 654, startPoint y: 243, endPoint x: 167, endPoint y: 242, distance: 487.5
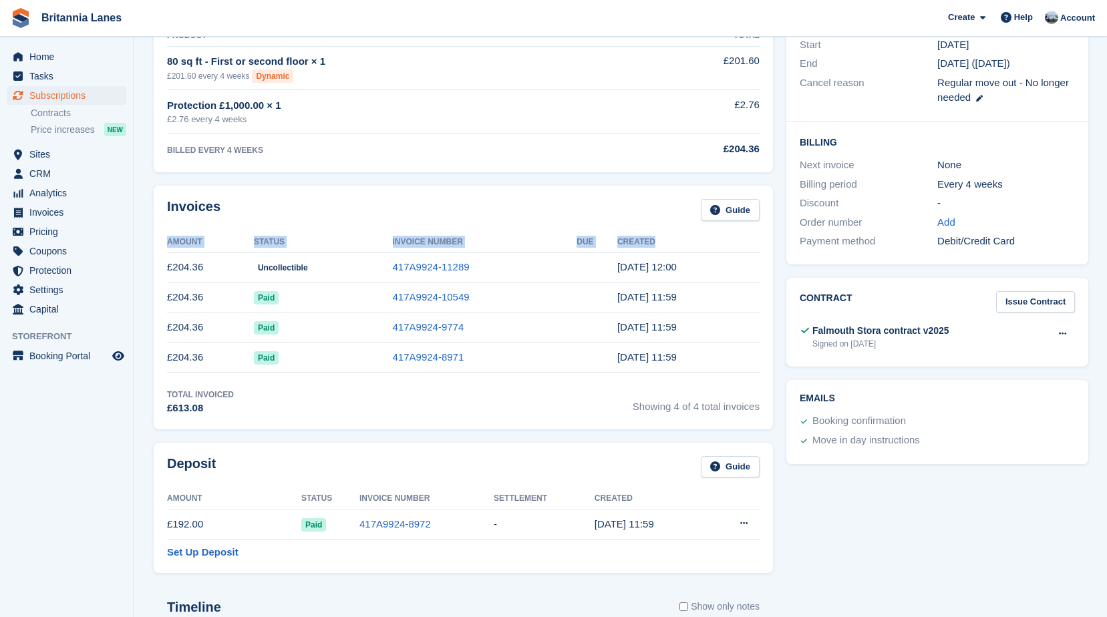
click at [167, 242] on tr "Amount Status Invoice Number Due Created" at bounding box center [463, 242] width 592 height 21
click at [484, 204] on div "Invoices Guide" at bounding box center [463, 214] width 592 height 30
drag, startPoint x: 655, startPoint y: 242, endPoint x: 167, endPoint y: 242, distance: 488.2
click at [167, 242] on tr "Amount Status Invoice Number Due Created" at bounding box center [463, 242] width 592 height 21
drag, startPoint x: 167, startPoint y: 242, endPoint x: 383, endPoint y: 222, distance: 217.3
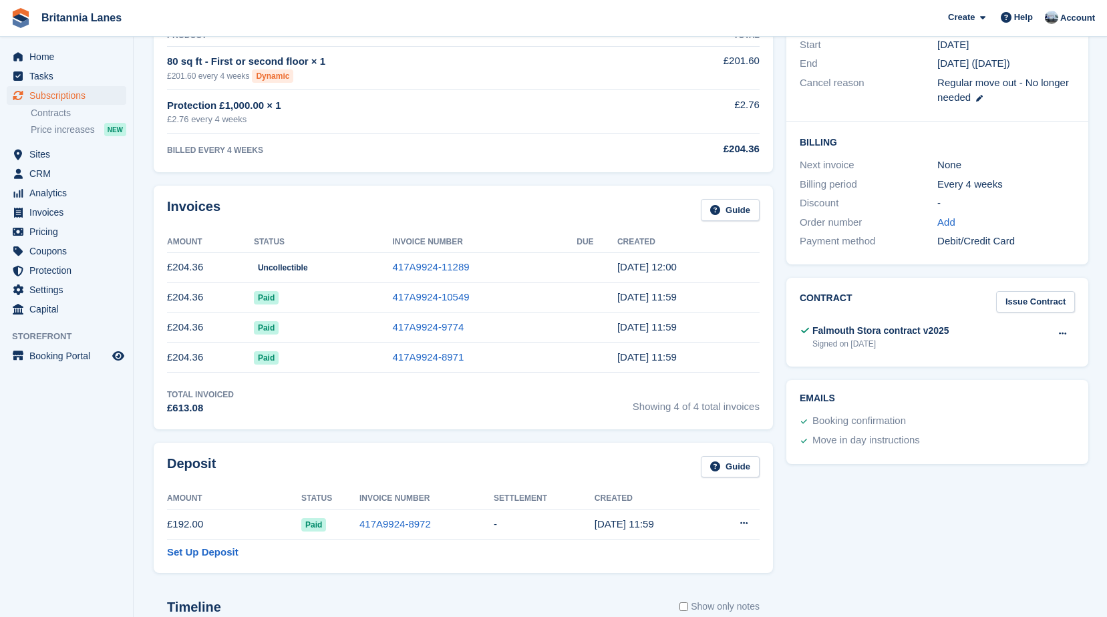
click at [383, 222] on div "Invoices Guide" at bounding box center [463, 214] width 592 height 30
drag, startPoint x: 654, startPoint y: 245, endPoint x: 164, endPoint y: 240, distance: 490.2
click at [164, 240] on div "Invoices Guide Amount Status Invoice Number Due Created £204.36 Uncollectible 4…" at bounding box center [463, 307] width 619 height 243
drag, startPoint x: 164, startPoint y: 240, endPoint x: 383, endPoint y: 191, distance: 223.9
click at [383, 191] on div "Invoices Guide Amount Status Invoice Number Due Created £204.36 Uncollectible 4…" at bounding box center [463, 307] width 619 height 243
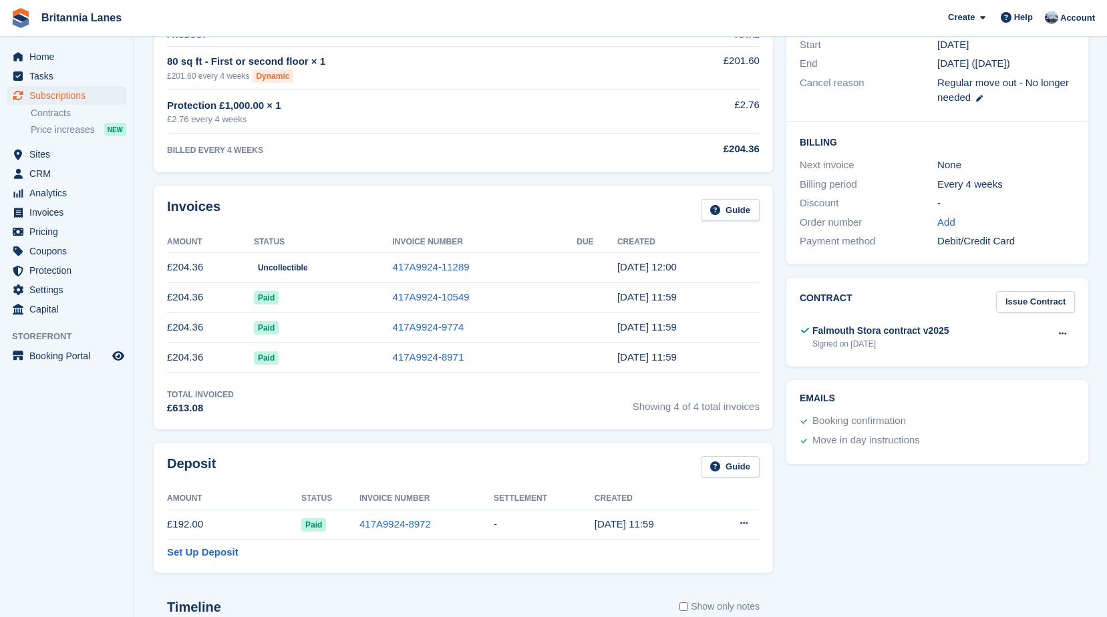
click at [323, 218] on div "Invoices Guide" at bounding box center [463, 214] width 592 height 30
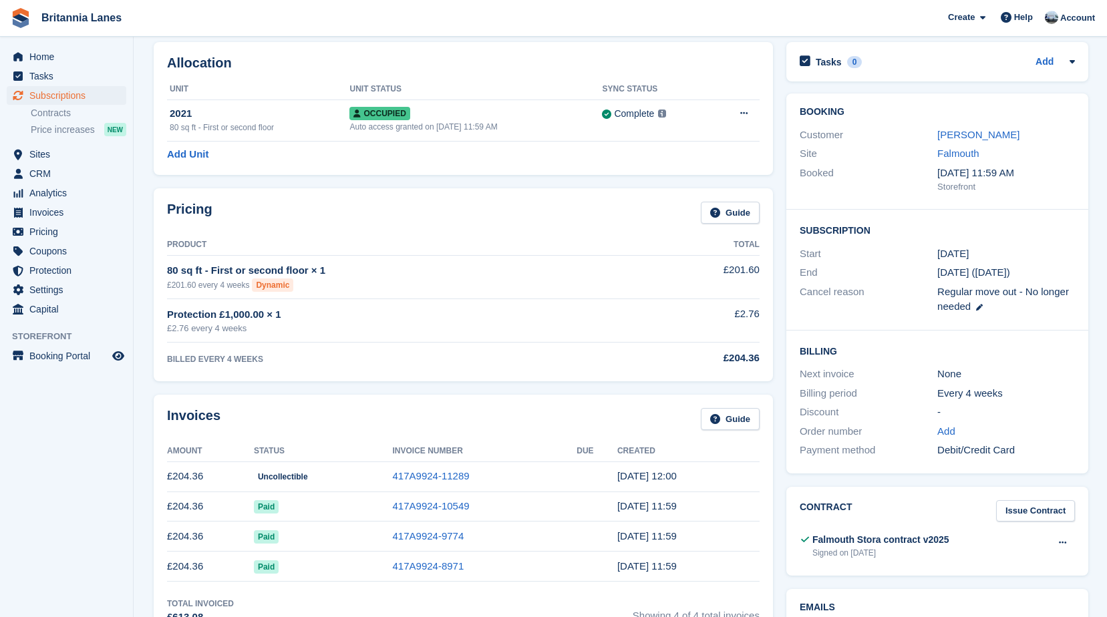
scroll to position [134, 0]
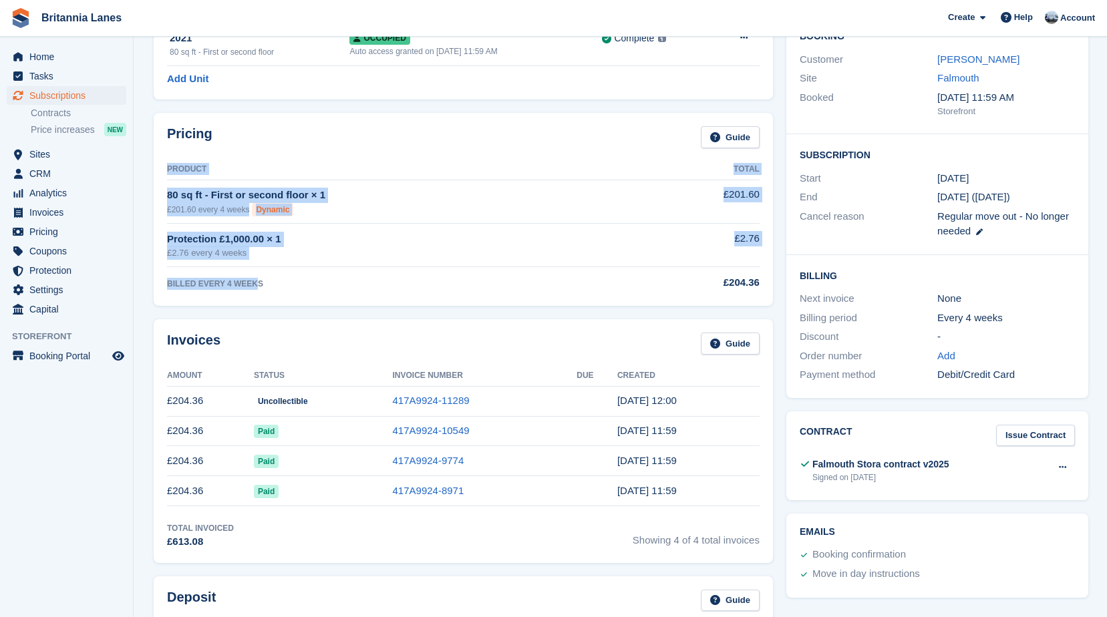
drag, startPoint x: 249, startPoint y: 288, endPoint x: 154, endPoint y: 287, distance: 94.8
click at [154, 287] on div "Pricing Guide Product Total 80 sq ft - First or second floor × 1 £201.60 every …" at bounding box center [463, 209] width 619 height 193
drag, startPoint x: 154, startPoint y: 287, endPoint x: 284, endPoint y: 304, distance: 130.7
click at [284, 304] on div "Pricing Guide Product Total 80 sq ft - First or second floor × 1 £201.60 every …" at bounding box center [463, 209] width 619 height 193
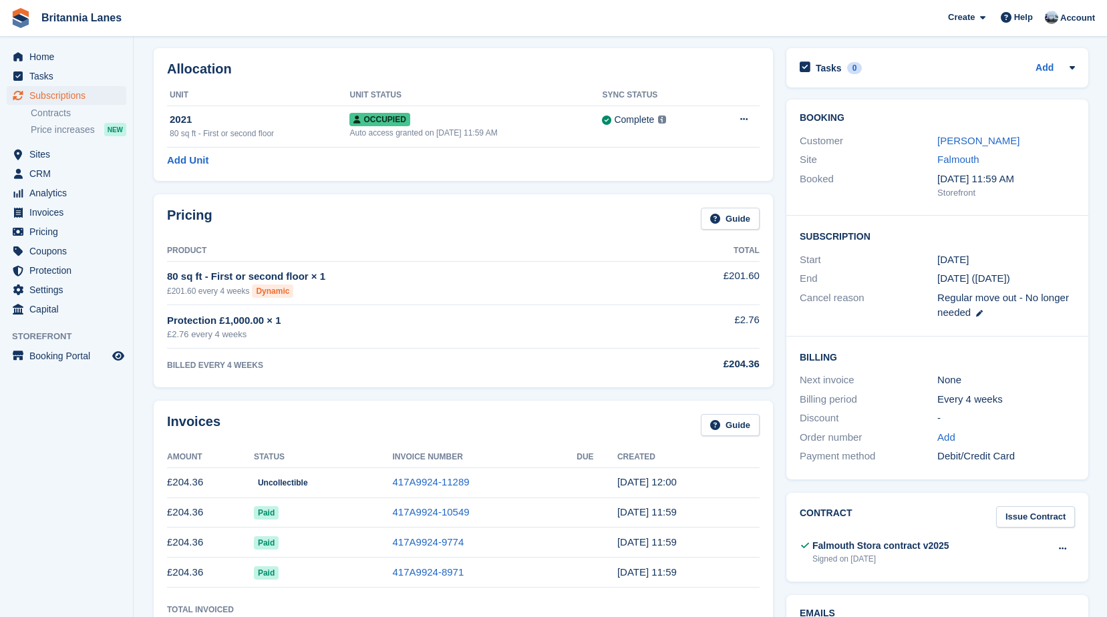
scroll to position [0, 0]
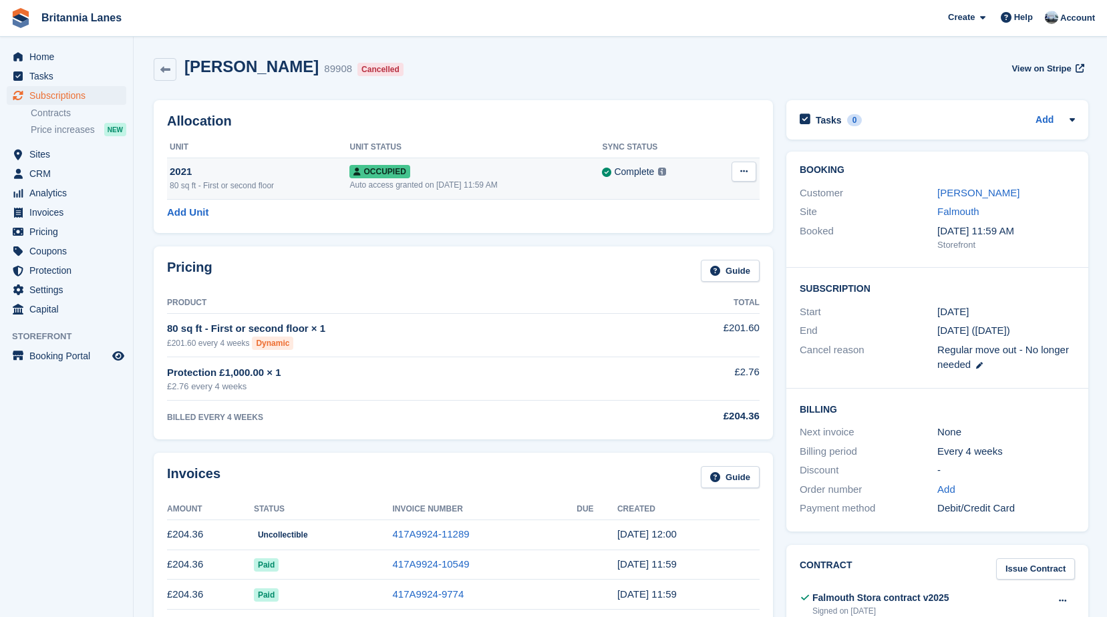
click at [756, 174] on td "Overlock Repossess Deallocate" at bounding box center [735, 178] width 48 height 41
click at [712, 103] on div "Allocation Unit Unit Status Sync Status 2021 80 sq ft - First or second floor O…" at bounding box center [463, 166] width 619 height 133
click at [749, 176] on button at bounding box center [743, 172] width 25 height 20
click at [683, 242] on p "Deallocate" at bounding box center [692, 243] width 116 height 17
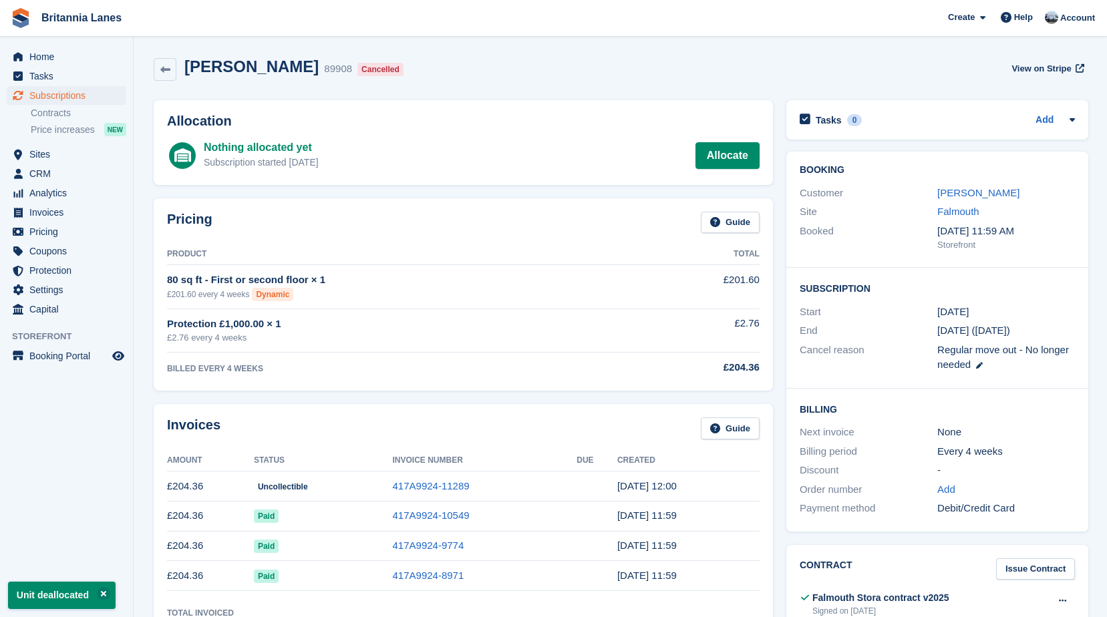
click at [365, 216] on div "Pricing Guide" at bounding box center [463, 227] width 592 height 30
click at [29, 58] on link "Home" at bounding box center [67, 56] width 120 height 19
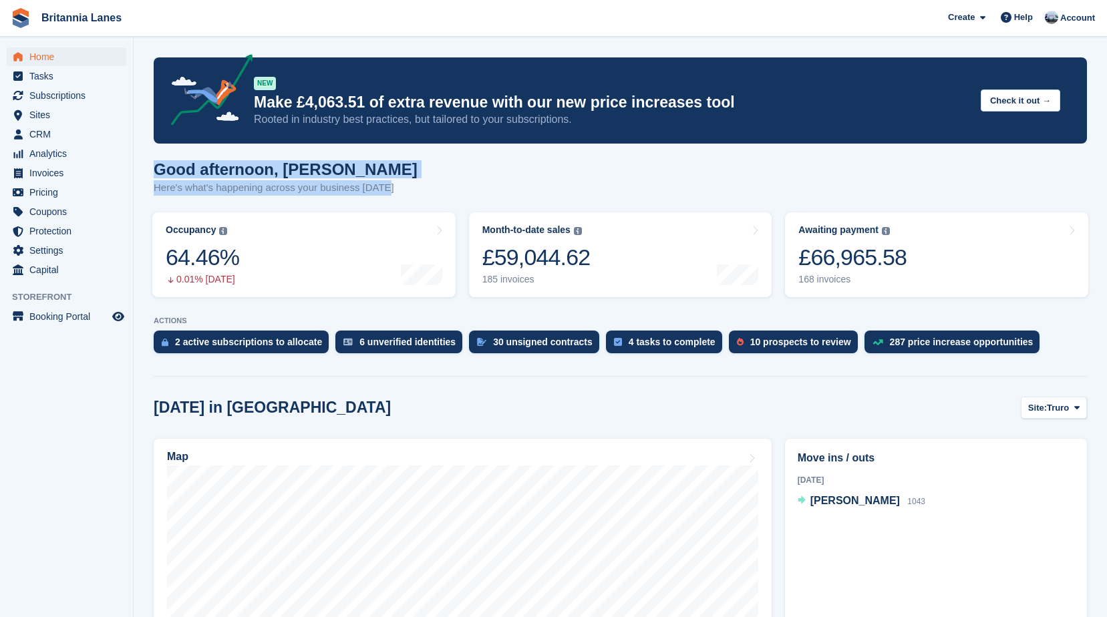
drag, startPoint x: 395, startPoint y: 194, endPoint x: 155, endPoint y: 168, distance: 241.1
click at [155, 168] on div "Good afternoon, John Here's what's happening across your business today" at bounding box center [620, 185] width 933 height 51
click at [369, 168] on h1 "Good afternoon, John" at bounding box center [286, 169] width 264 height 18
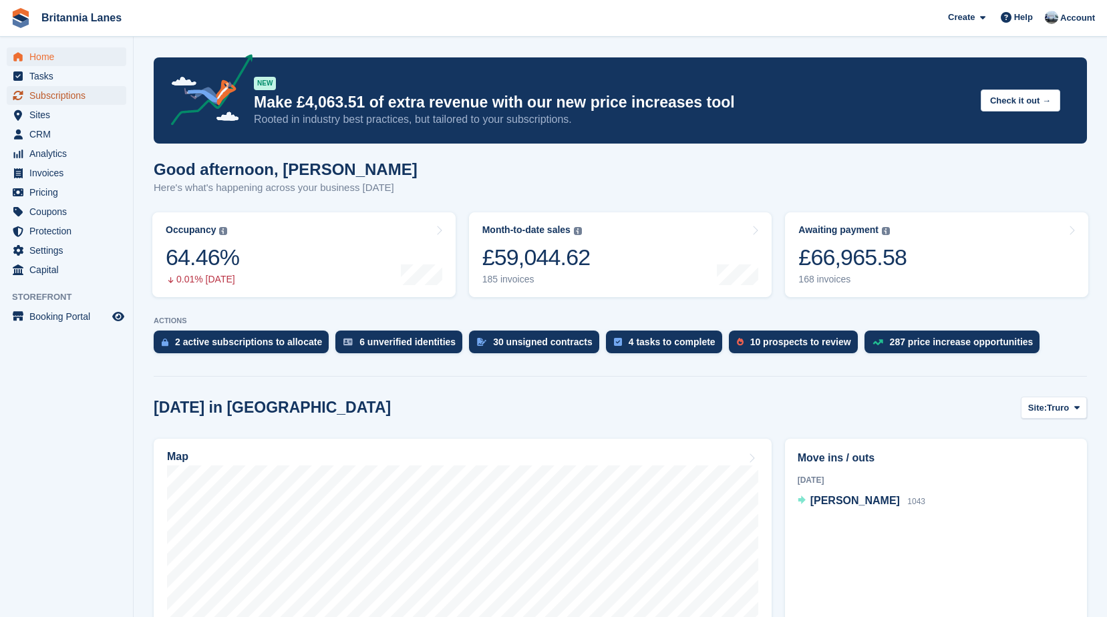
click at [75, 94] on span "Subscriptions" at bounding box center [69, 95] width 80 height 19
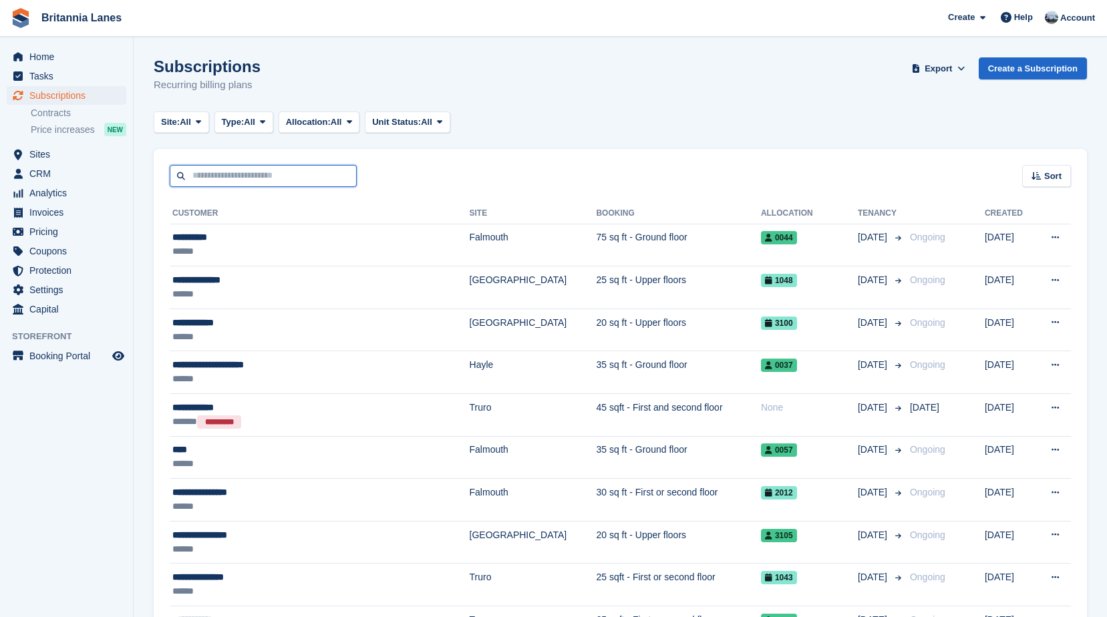
drag, startPoint x: 0, startPoint y: 0, endPoint x: 247, endPoint y: 177, distance: 303.9
click at [247, 177] on input "text" at bounding box center [263, 176] width 187 height 22
type input "*******"
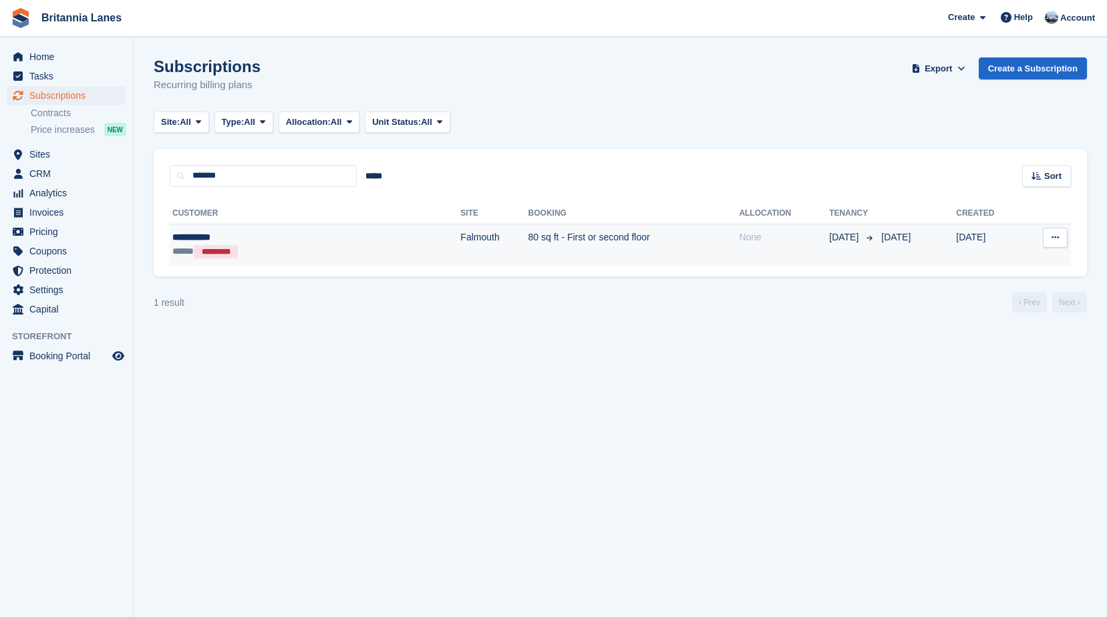
click at [248, 252] on div "***** *********" at bounding box center [254, 251] width 165 height 14
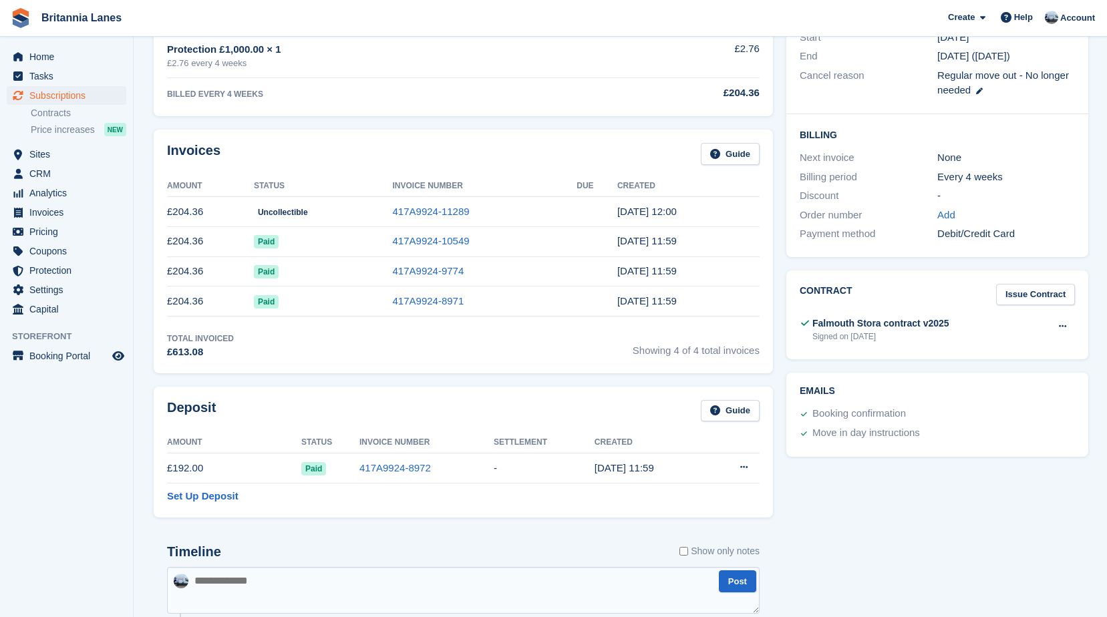
scroll to position [534, 0]
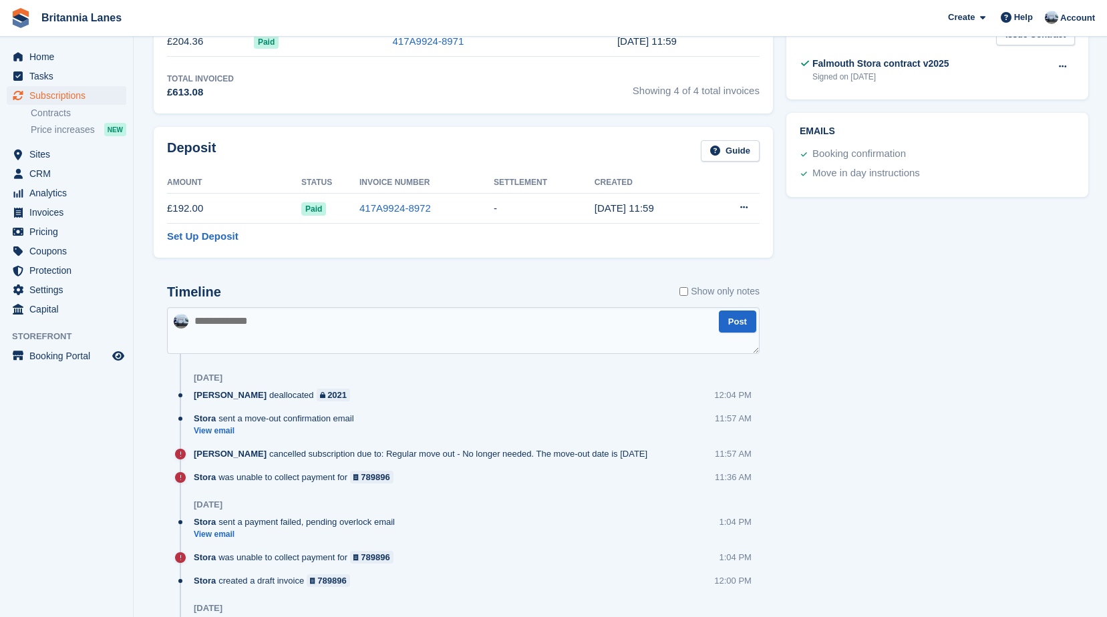
click at [742, 196] on td "Settle deposit" at bounding box center [732, 209] width 53 height 30
click at [742, 204] on icon at bounding box center [743, 207] width 7 height 9
click at [697, 237] on p "Settle deposit" at bounding box center [692, 233] width 116 height 17
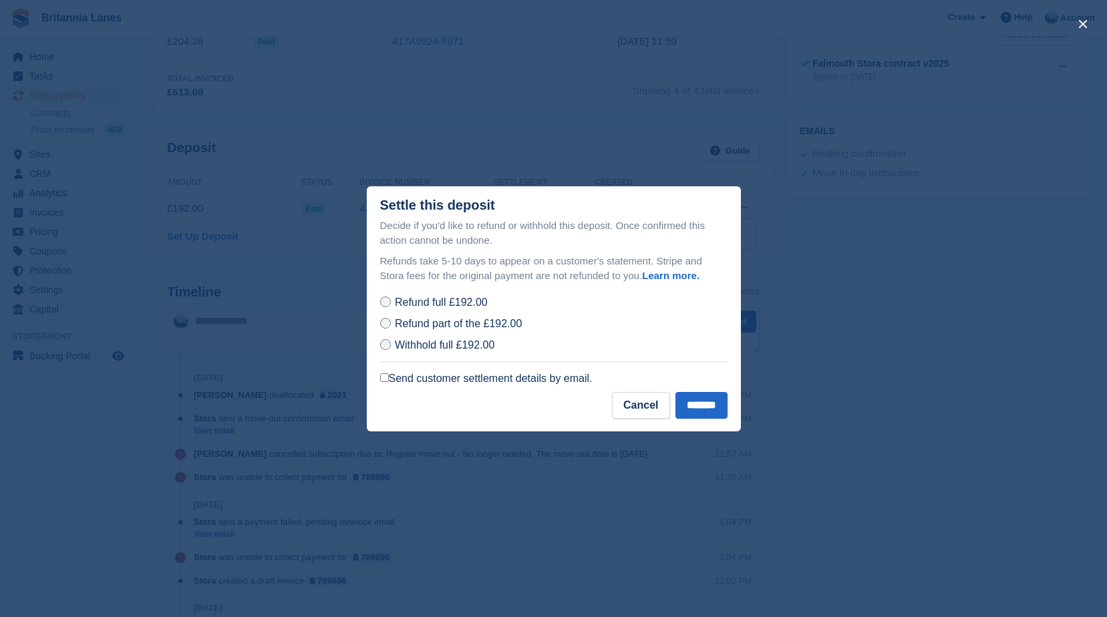
click at [435, 375] on label "Send customer settlement details by email." at bounding box center [486, 378] width 212 height 13
click at [710, 409] on input "*******" at bounding box center [701, 405] width 52 height 27
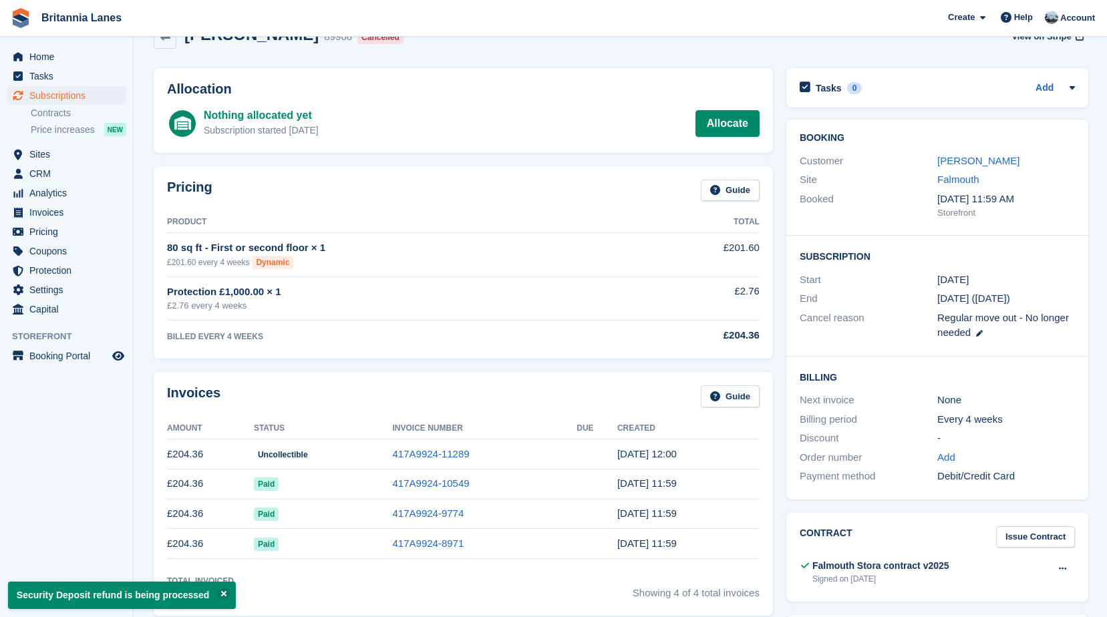
scroll to position [0, 0]
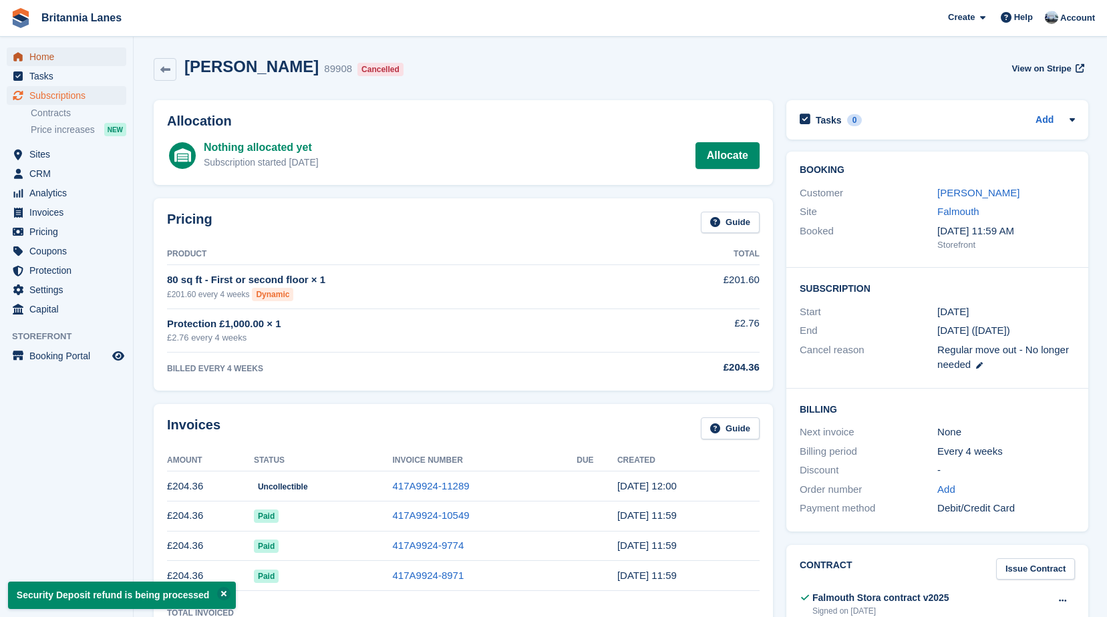
click at [41, 57] on span "Home" at bounding box center [69, 56] width 80 height 19
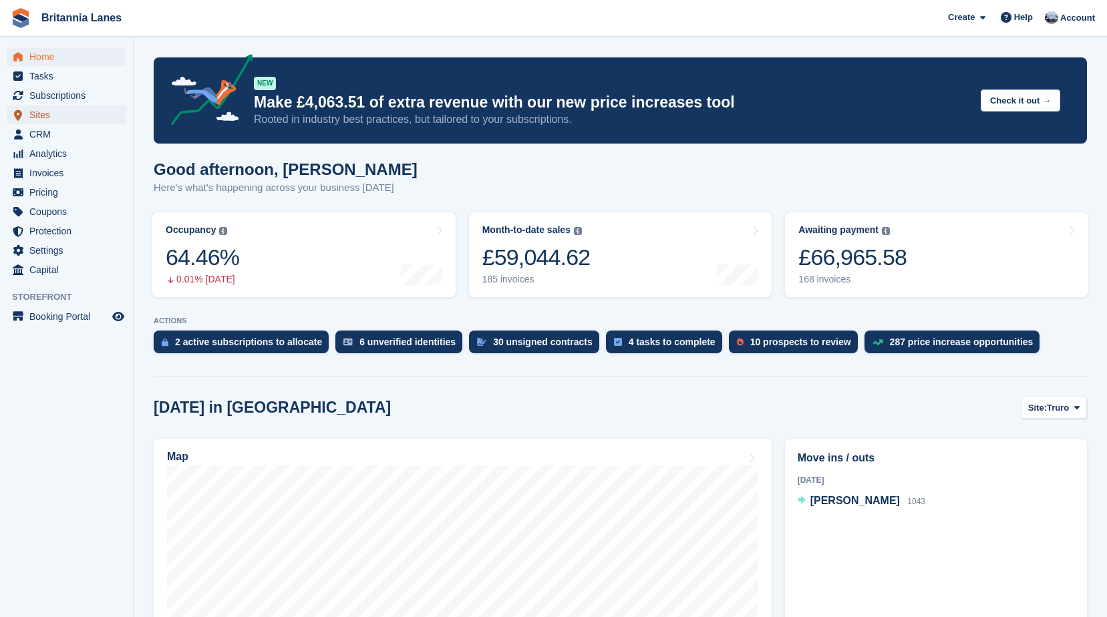
click at [59, 114] on span "Sites" at bounding box center [69, 115] width 80 height 19
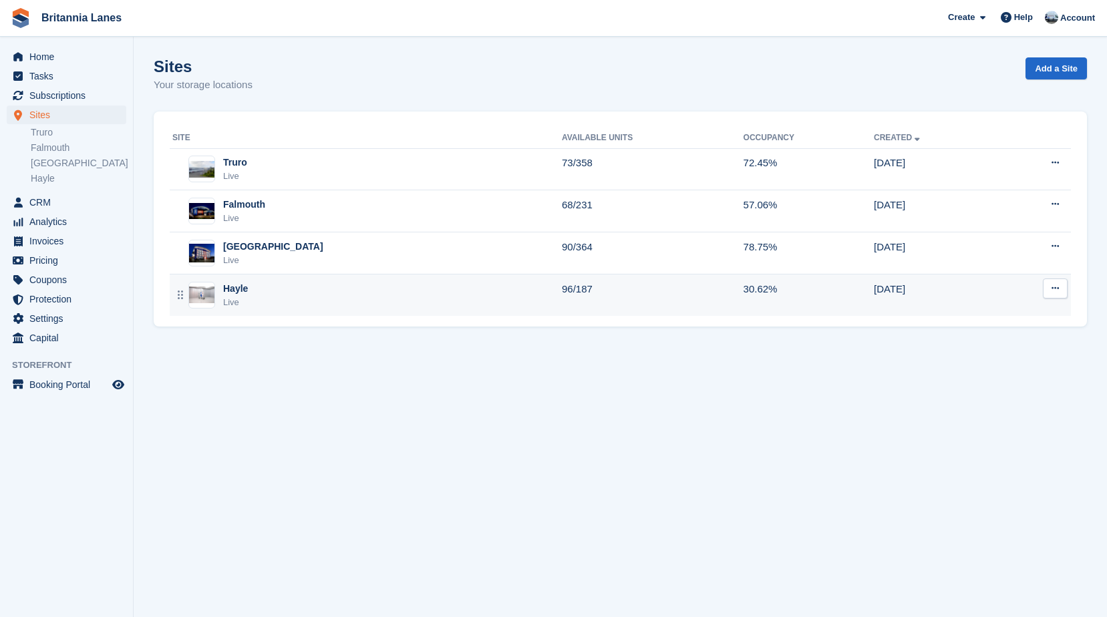
click at [278, 297] on div "Hayle Live" at bounding box center [366, 295] width 389 height 27
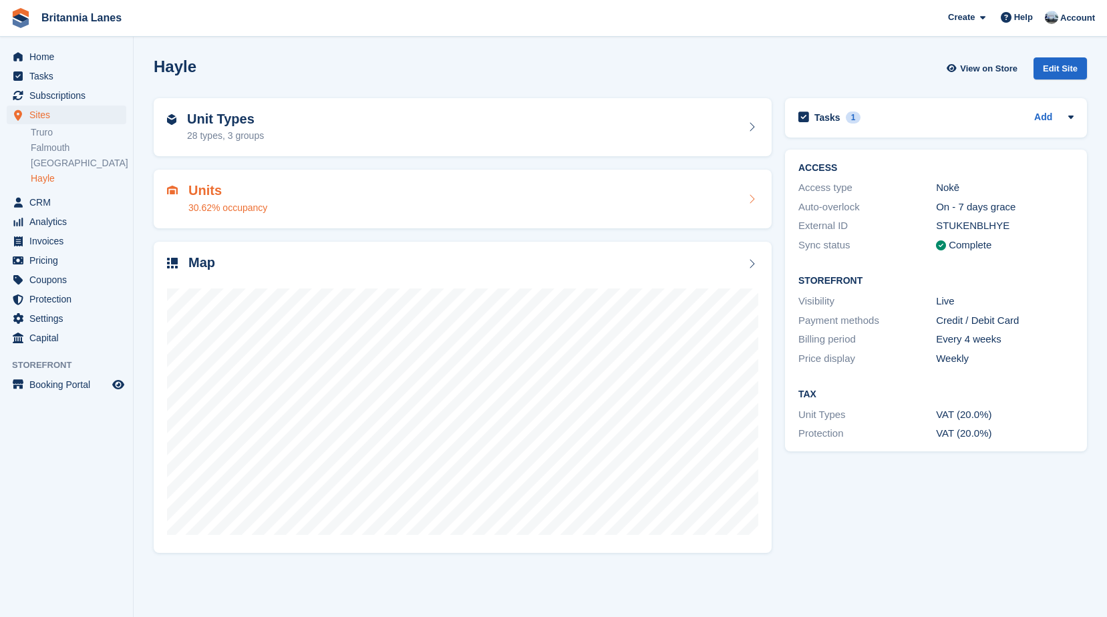
click at [214, 194] on h2 "Units" at bounding box center [227, 190] width 79 height 15
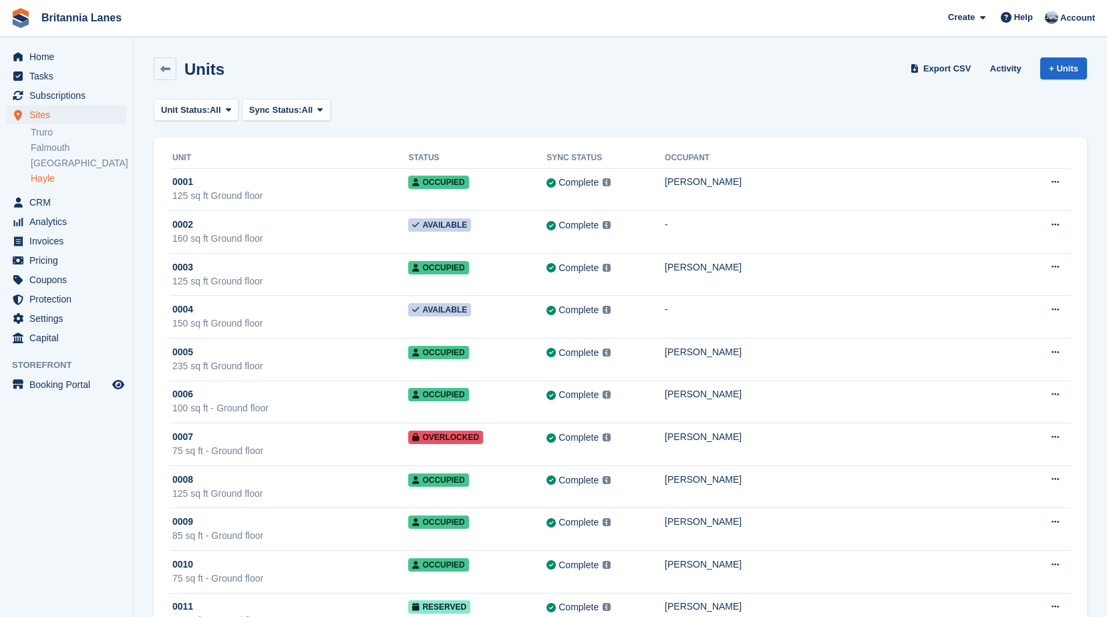
click at [57, 178] on link "Hayle" at bounding box center [79, 178] width 96 height 13
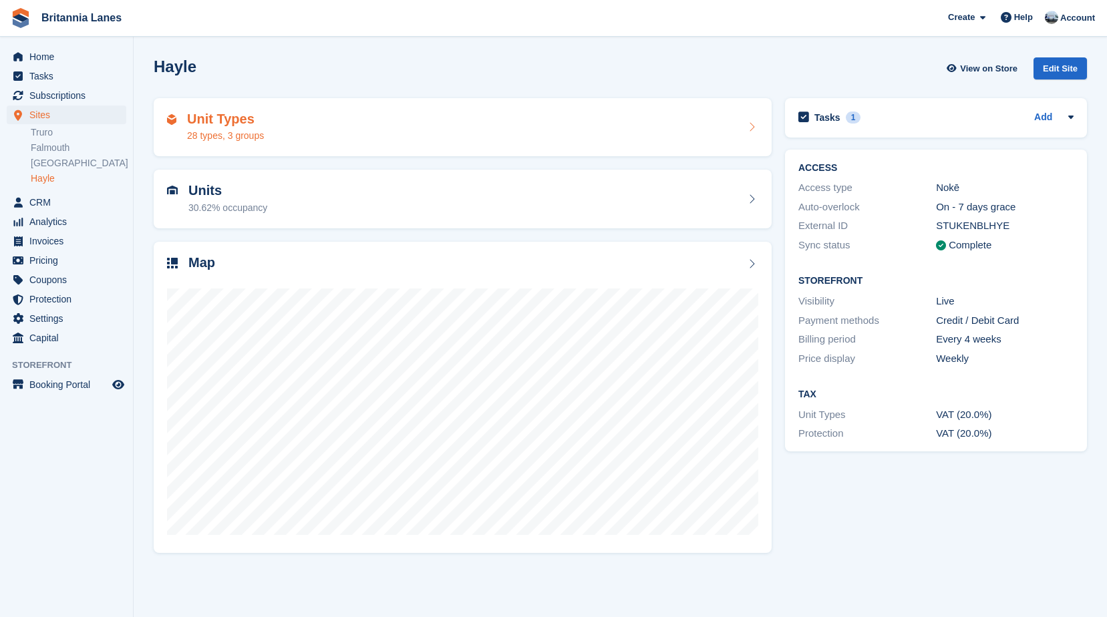
click at [242, 134] on div "28 types, 3 groups" at bounding box center [225, 136] width 77 height 14
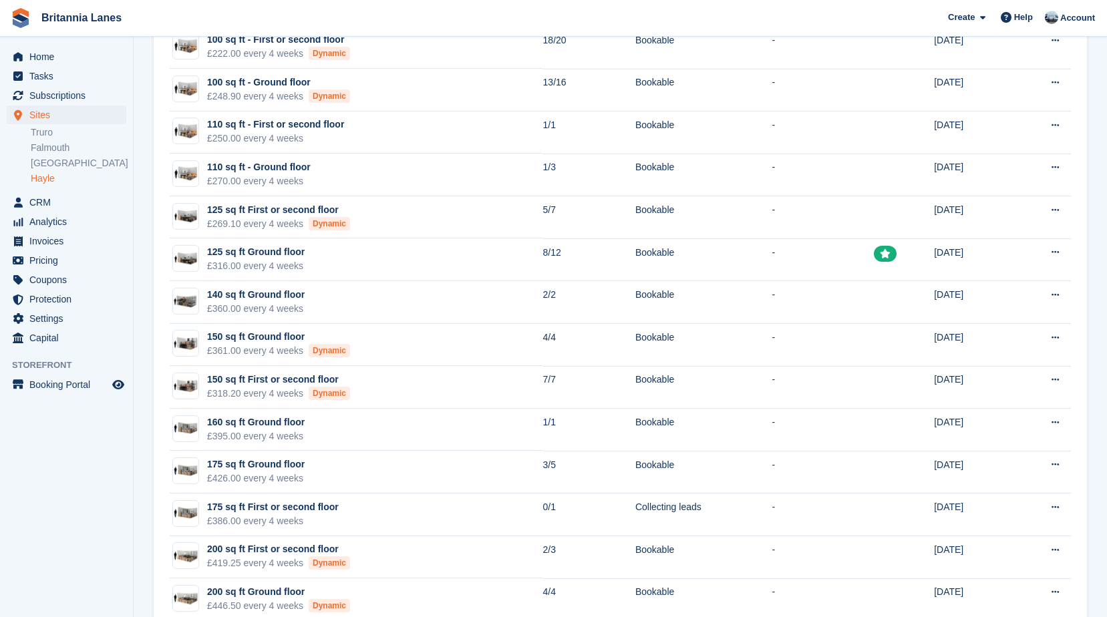
scroll to position [827, 0]
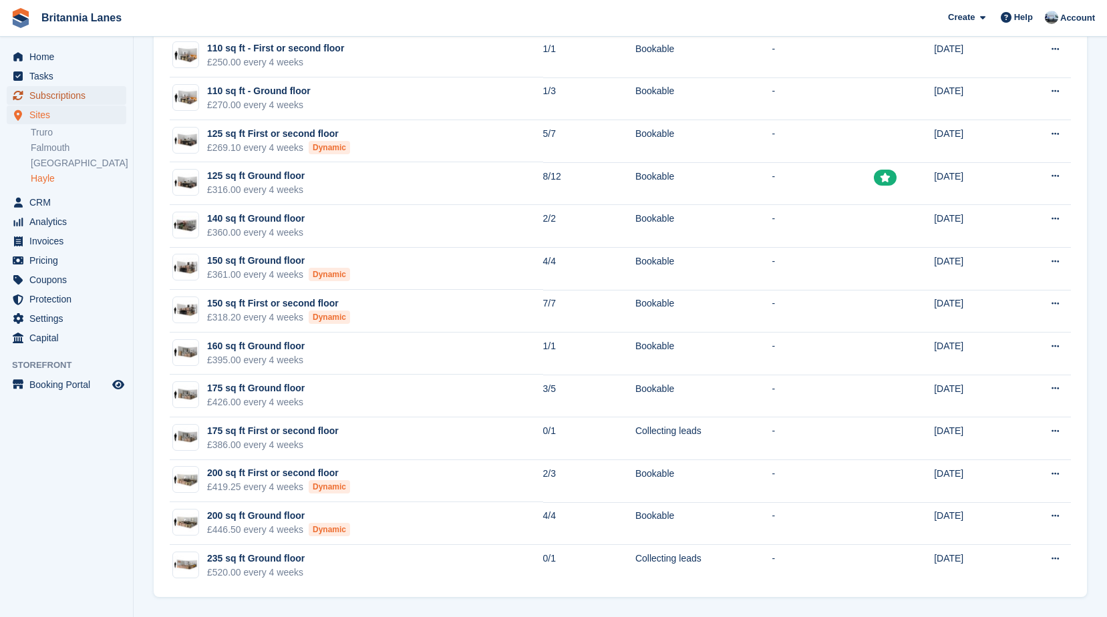
click at [52, 100] on span "Subscriptions" at bounding box center [69, 95] width 80 height 19
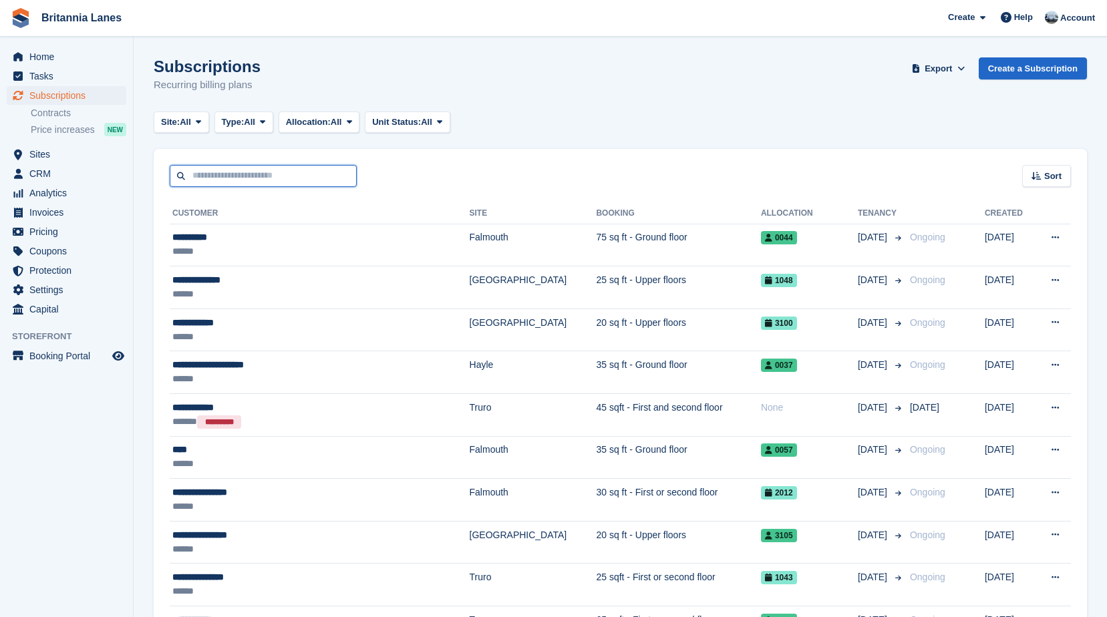
click at [260, 172] on input "text" at bounding box center [263, 176] width 187 height 22
type input "********"
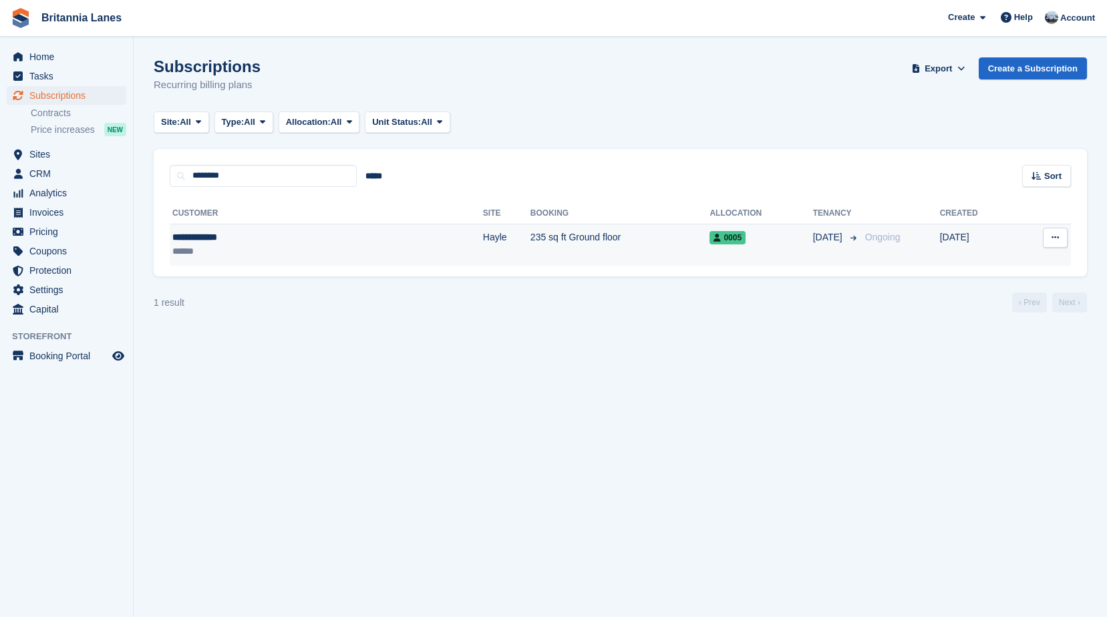
click at [287, 245] on div "******" at bounding box center [249, 251] width 155 height 14
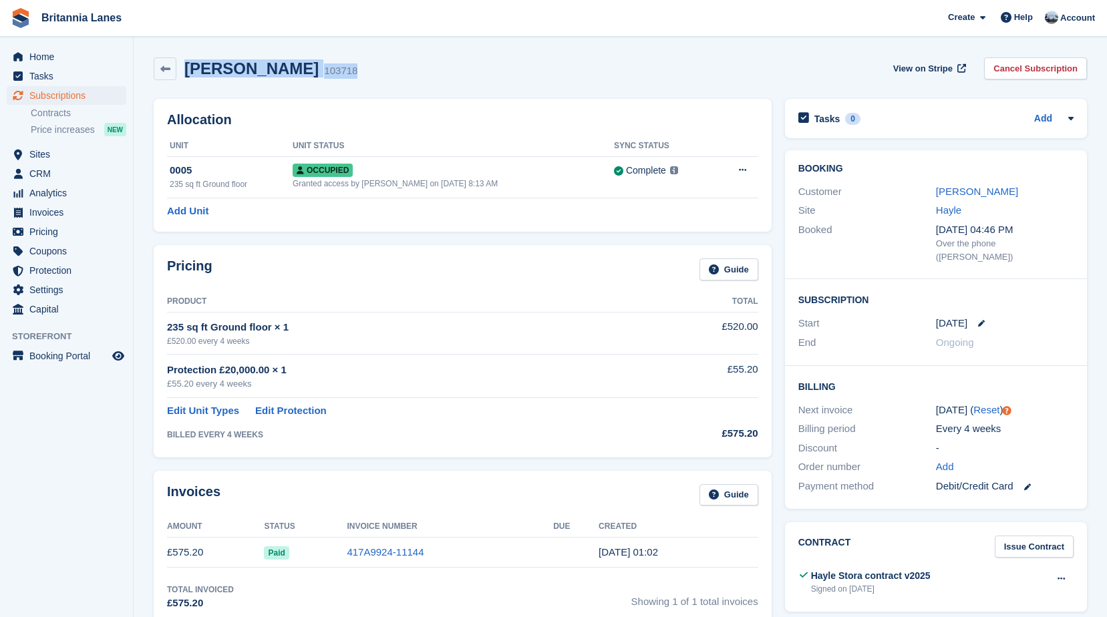
drag, startPoint x: 319, startPoint y: 73, endPoint x: 188, endPoint y: 67, distance: 131.7
click at [188, 67] on div "[PERSON_NAME] 103718 View on Stripe Cancel Subscription" at bounding box center [620, 68] width 933 height 23
drag, startPoint x: 188, startPoint y: 67, endPoint x: 390, endPoint y: 89, distance: 203.6
click at [390, 89] on div "[PERSON_NAME] 103718 View on Stripe Cancel Subscription" at bounding box center [620, 71] width 946 height 41
click at [310, 108] on div "Allocation Unit Unit Status Sync Status 0005 235 sq ft Ground floor Occupied Gr…" at bounding box center [463, 165] width 618 height 133
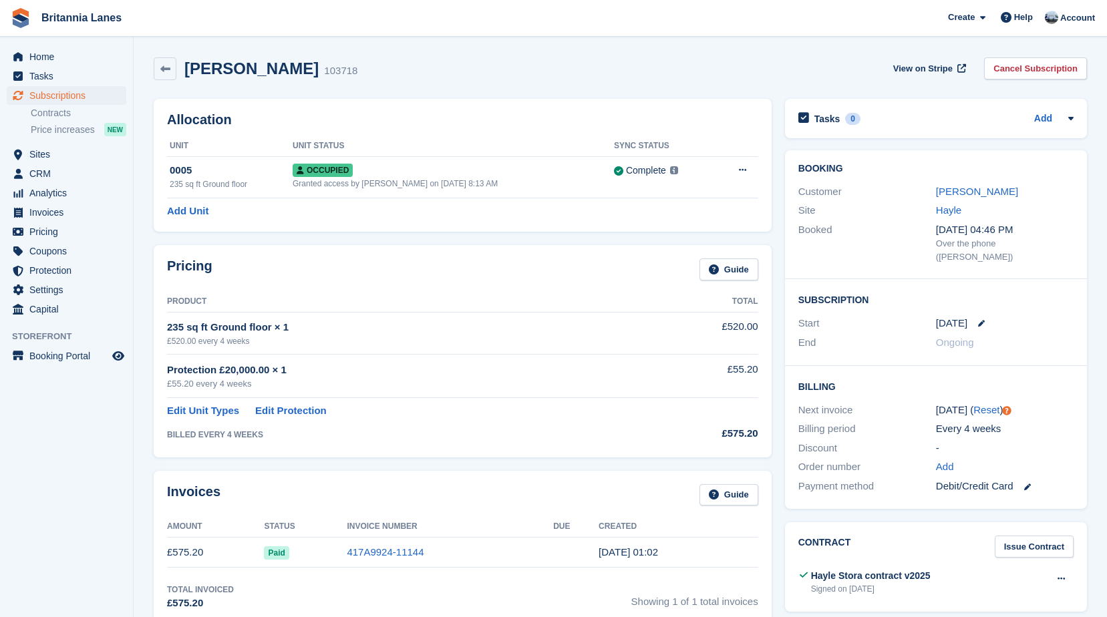
click at [298, 112] on h2 "Allocation" at bounding box center [462, 119] width 591 height 15
click at [309, 102] on div "Allocation Unit Unit Status Sync Status 0005 235 sq ft Ground floor Occupied Gr…" at bounding box center [463, 165] width 618 height 133
drag, startPoint x: 315, startPoint y: 73, endPoint x: 186, endPoint y: 71, distance: 128.9
click at [186, 71] on div "[PERSON_NAME] 103718" at bounding box center [266, 68] width 181 height 19
drag, startPoint x: 186, startPoint y: 71, endPoint x: 375, endPoint y: 83, distance: 189.3
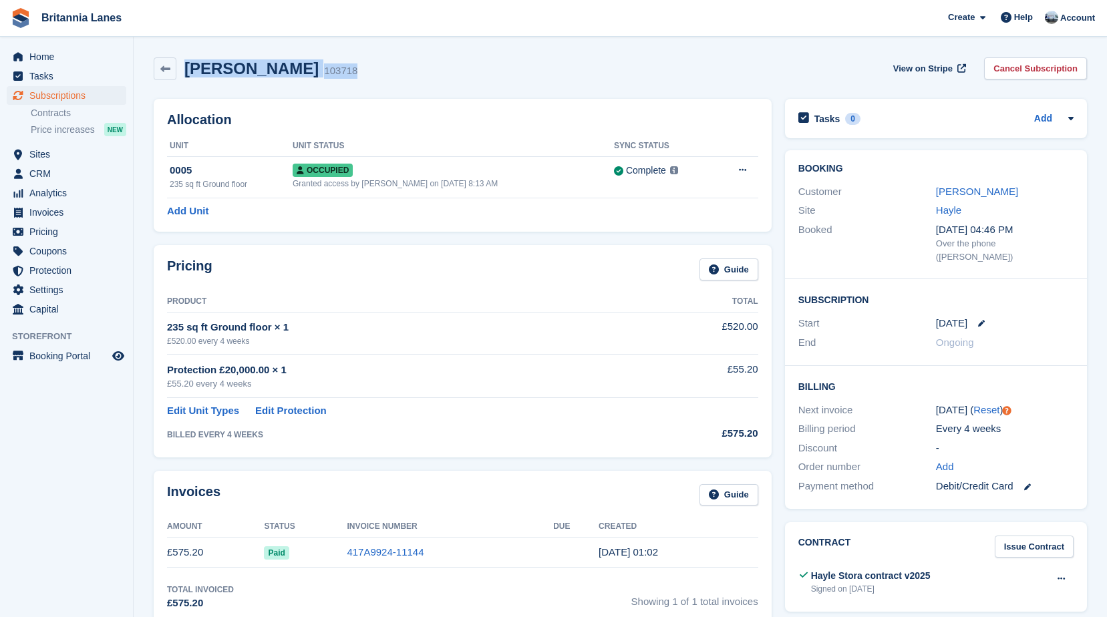
click at [375, 83] on div "[PERSON_NAME] 103718 View on Stripe Cancel Subscription" at bounding box center [620, 71] width 946 height 41
click at [330, 108] on div "Allocation Unit Unit Status Sync Status 0005 235 sq ft Ground floor Occupied Gr…" at bounding box center [463, 165] width 618 height 133
drag, startPoint x: 322, startPoint y: 73, endPoint x: 186, endPoint y: 80, distance: 135.8
click at [186, 80] on div "[PERSON_NAME] 103718 View on Stripe Cancel Subscription" at bounding box center [620, 71] width 946 height 41
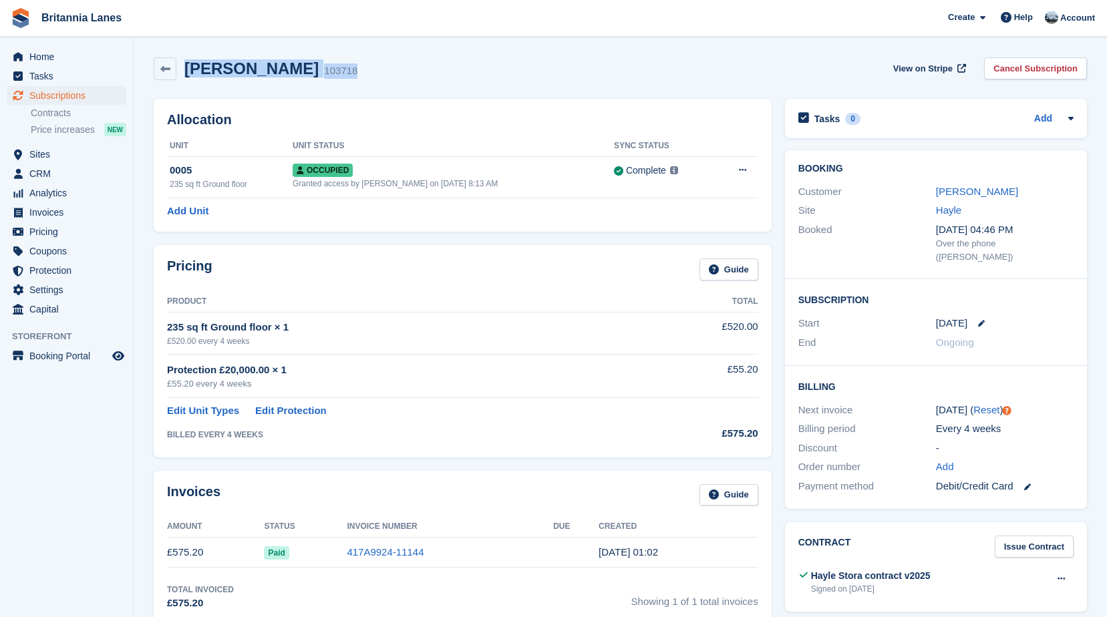
drag, startPoint x: 186, startPoint y: 80, endPoint x: 341, endPoint y: 90, distance: 154.6
click at [341, 90] on div "[PERSON_NAME] 103718 View on Stripe Cancel Subscription" at bounding box center [620, 71] width 946 height 41
click at [343, 107] on div "Allocation Unit Unit Status Sync Status 0005 235 sq ft Ground floor Occupied Gr…" at bounding box center [463, 165] width 618 height 133
drag, startPoint x: 315, startPoint y: 71, endPoint x: 184, endPoint y: 76, distance: 131.0
click at [184, 76] on div "[PERSON_NAME] 103718" at bounding box center [266, 68] width 181 height 19
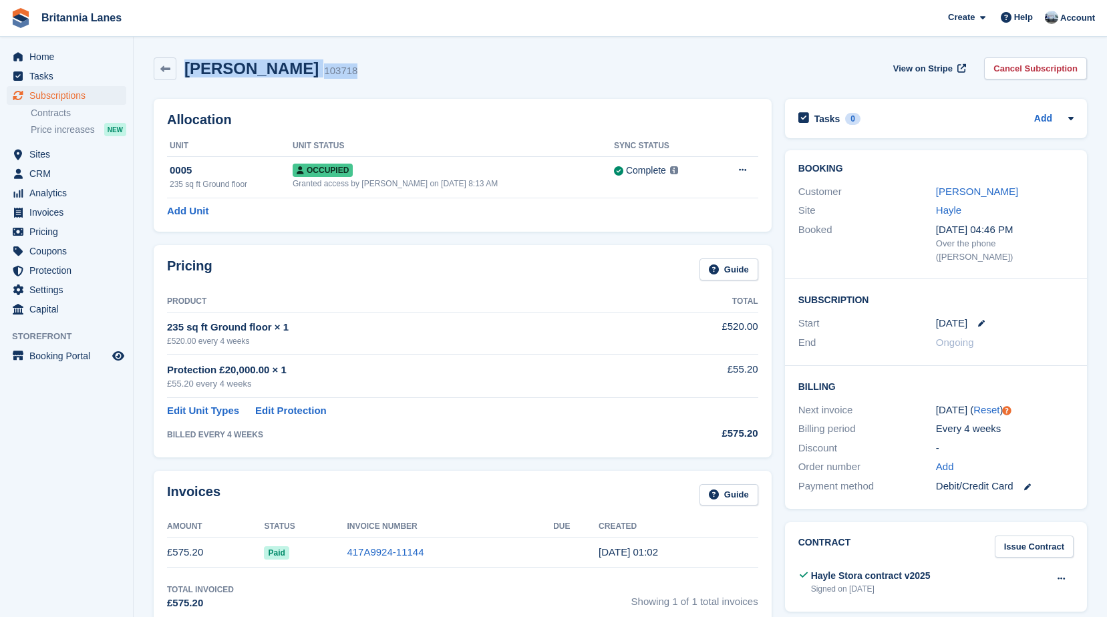
drag, startPoint x: 184, startPoint y: 76, endPoint x: 335, endPoint y: 77, distance: 150.3
click at [335, 77] on div "[PERSON_NAME] 103718 View on Stripe Cancel Subscription" at bounding box center [620, 68] width 933 height 23
